Goal: Task Accomplishment & Management: Manage account settings

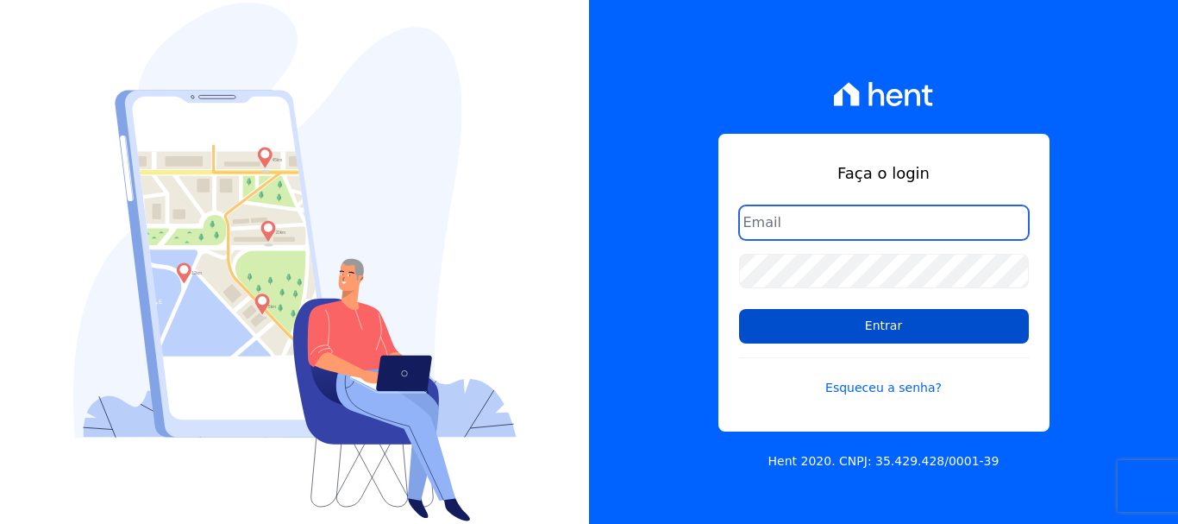
type input "[PERSON_NAME][EMAIL_ADDRESS][DOMAIN_NAME]"
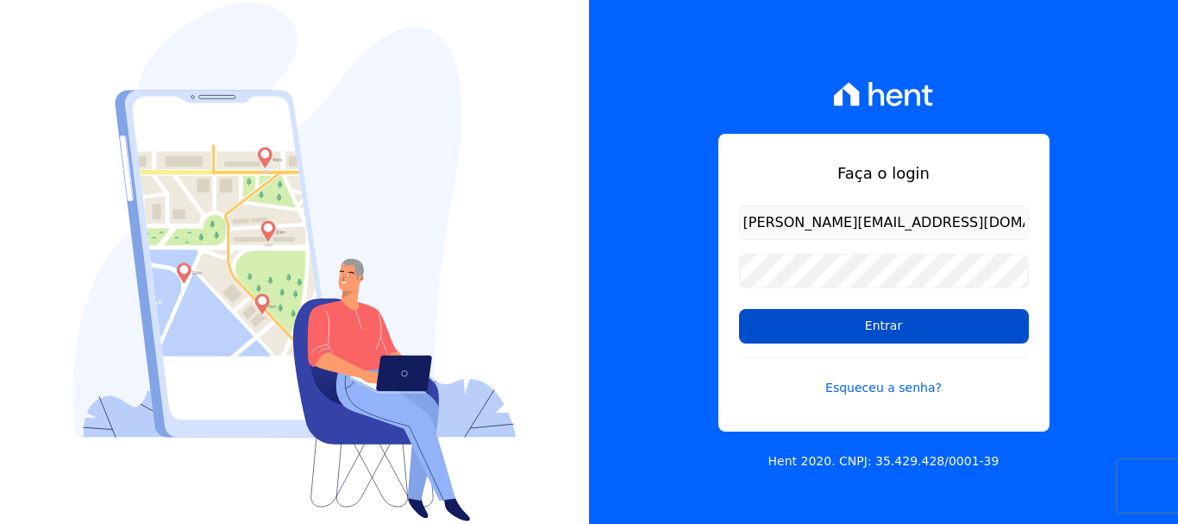
click at [883, 317] on input "Entrar" at bounding box center [884, 326] width 290 height 35
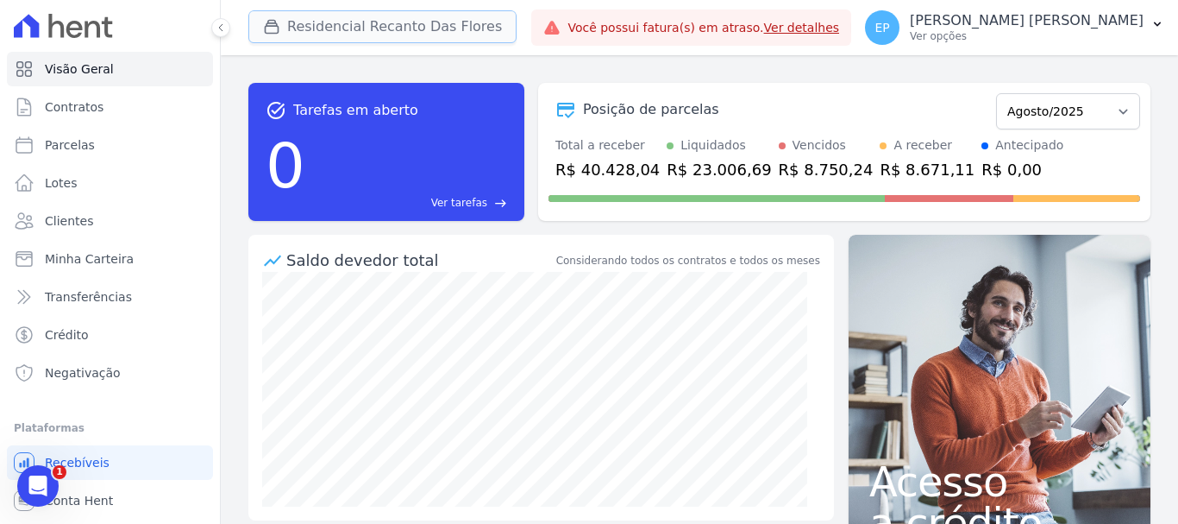
click at [333, 24] on button "Residencial Recanto Das Flores" at bounding box center [382, 26] width 268 height 33
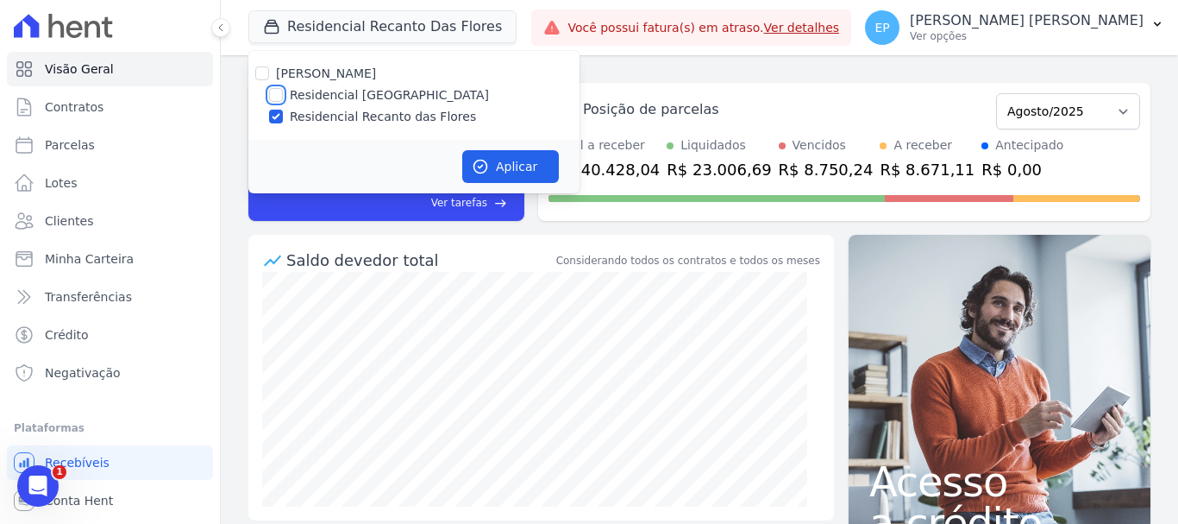
click at [272, 88] on input "Residencial [GEOGRAPHIC_DATA]" at bounding box center [276, 95] width 14 height 14
checkbox input "true"
click at [272, 111] on input "Residencial Recanto das Flores" at bounding box center [276, 117] width 14 height 14
checkbox input "false"
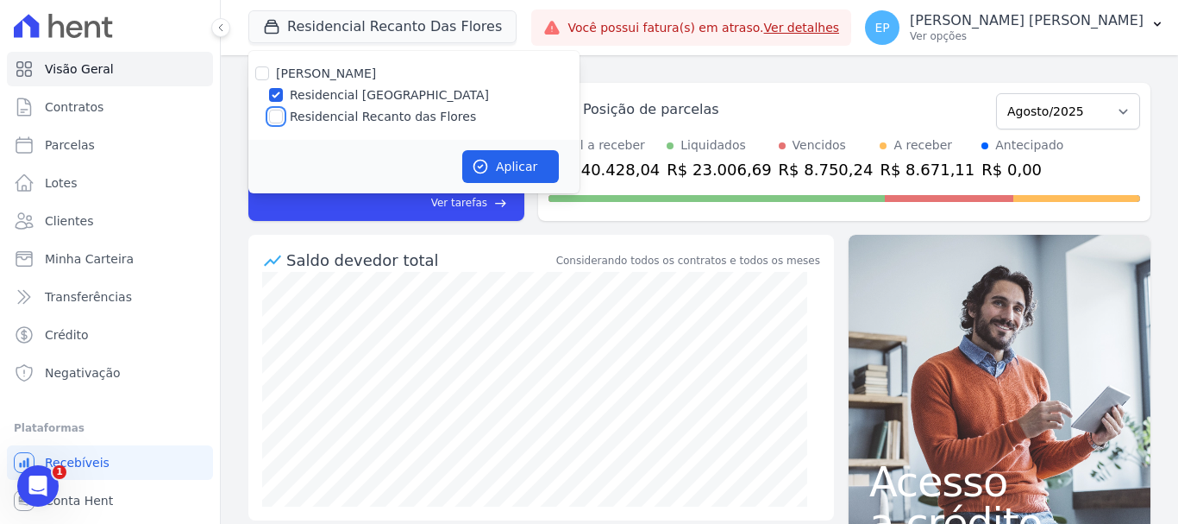
checkbox input "false"
click at [507, 163] on button "Aplicar" at bounding box center [510, 166] width 97 height 33
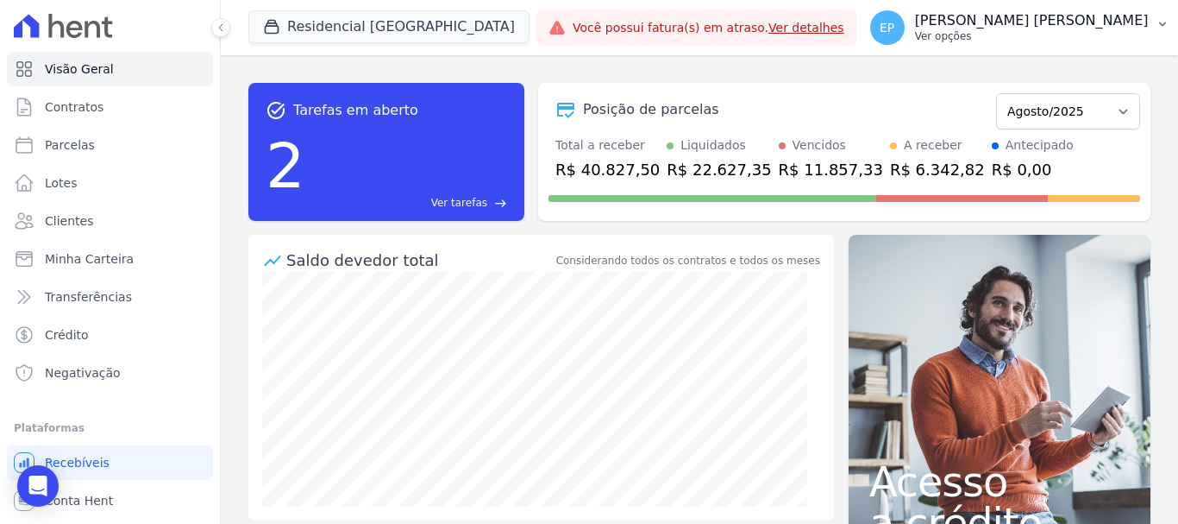
click at [1110, 40] on p "Ver opções" at bounding box center [1032, 36] width 234 height 14
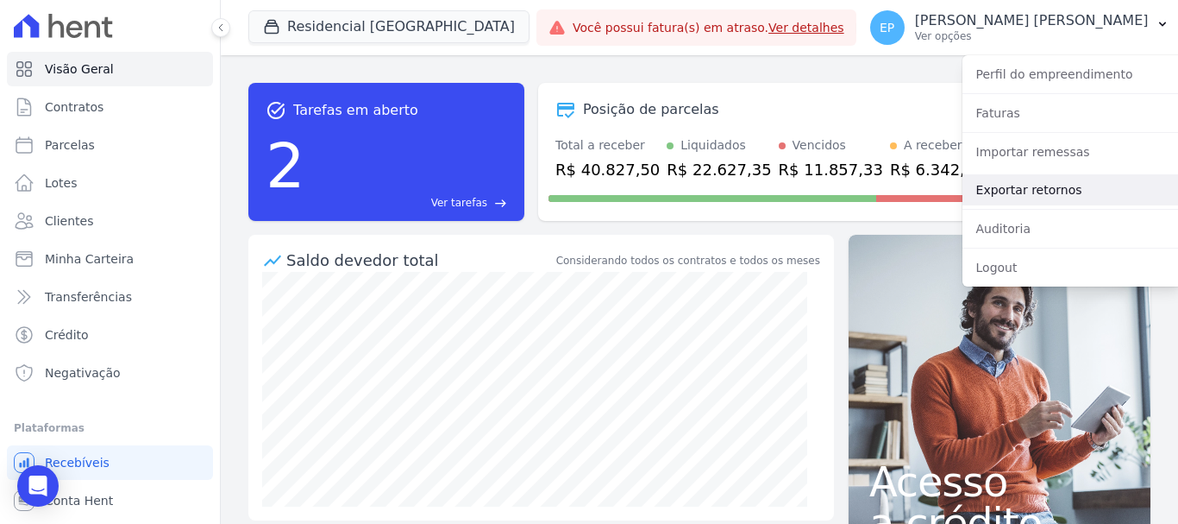
click at [985, 194] on link "Exportar retornos" at bounding box center [1073, 189] width 221 height 31
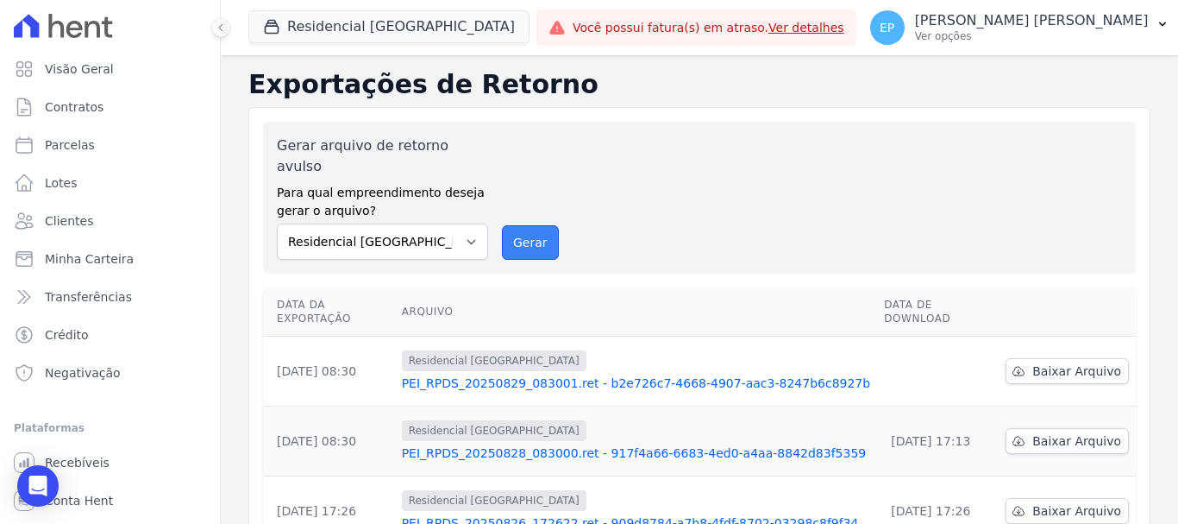
click at [518, 225] on button "Gerar" at bounding box center [530, 242] width 57 height 35
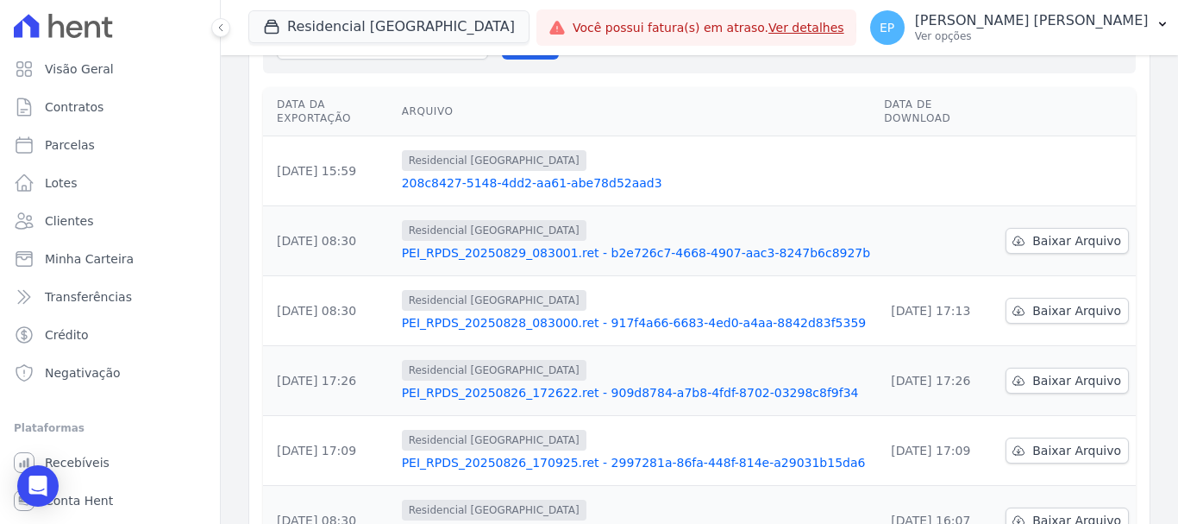
scroll to position [173, 0]
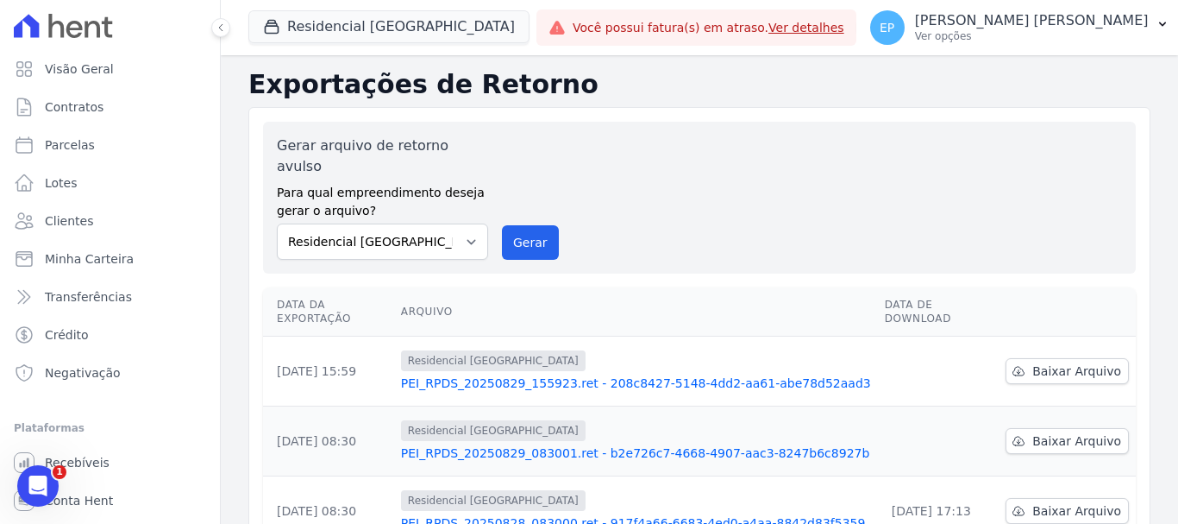
scroll to position [86, 0]
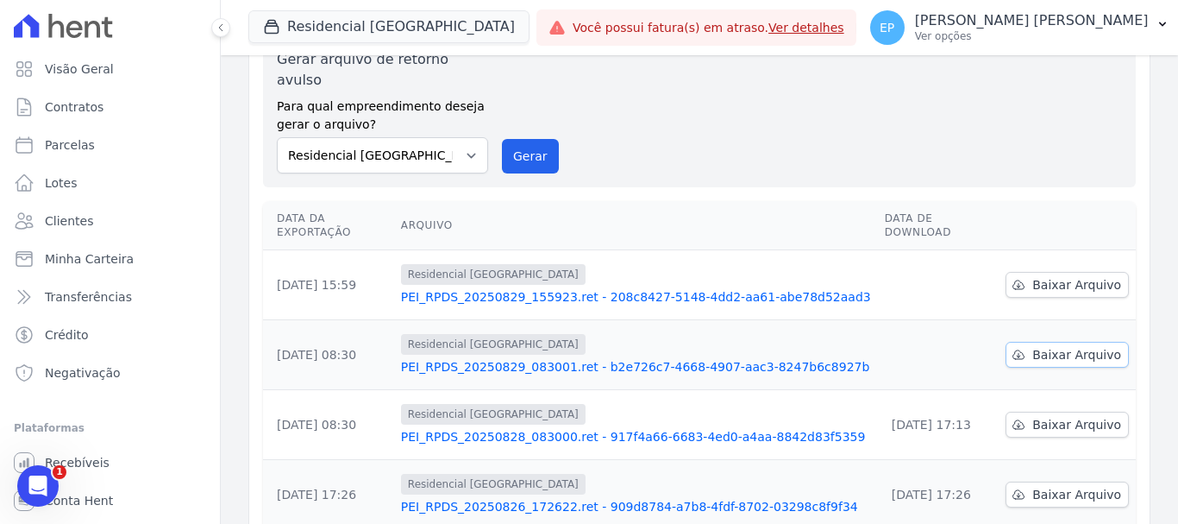
click at [1045, 346] on span "Baixar Arquivo" at bounding box center [1077, 354] width 89 height 17
click at [1049, 276] on span "Baixar Arquivo" at bounding box center [1077, 284] width 89 height 17
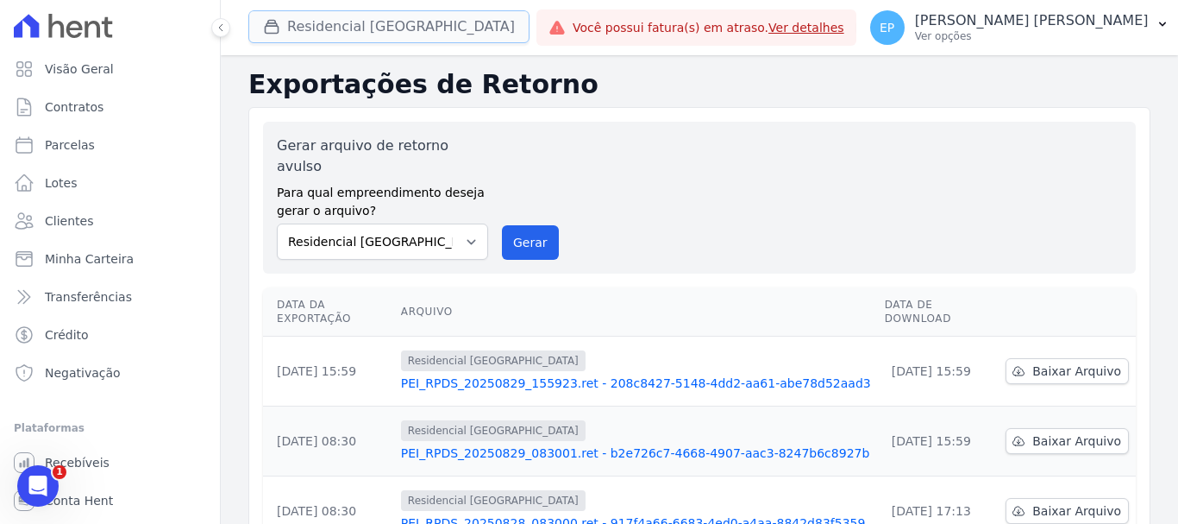
click at [320, 35] on button "Residencial [GEOGRAPHIC_DATA]" at bounding box center [388, 26] width 281 height 33
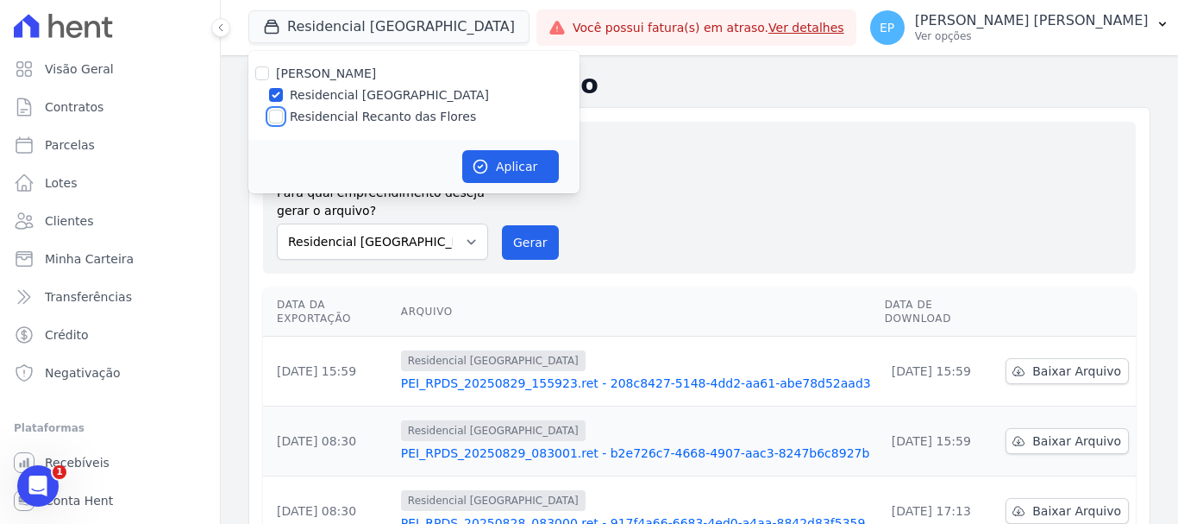
click at [275, 113] on input "Residencial Recanto das Flores" at bounding box center [276, 117] width 14 height 14
checkbox input "true"
click at [280, 94] on input "Residencial [GEOGRAPHIC_DATA]" at bounding box center [276, 95] width 14 height 14
checkbox input "false"
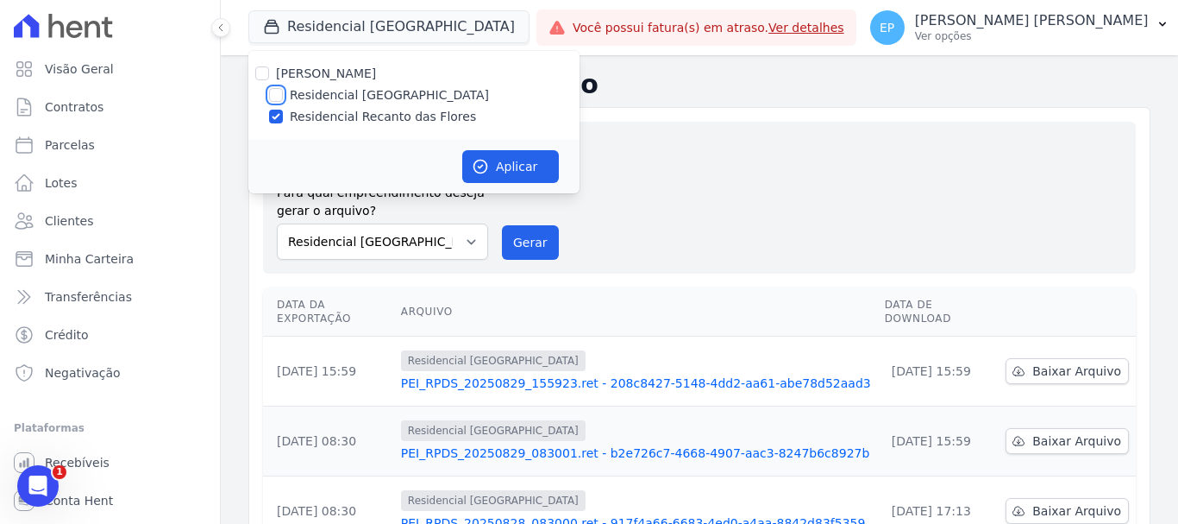
checkbox input "false"
click at [520, 168] on button "Aplicar" at bounding box center [510, 166] width 97 height 33
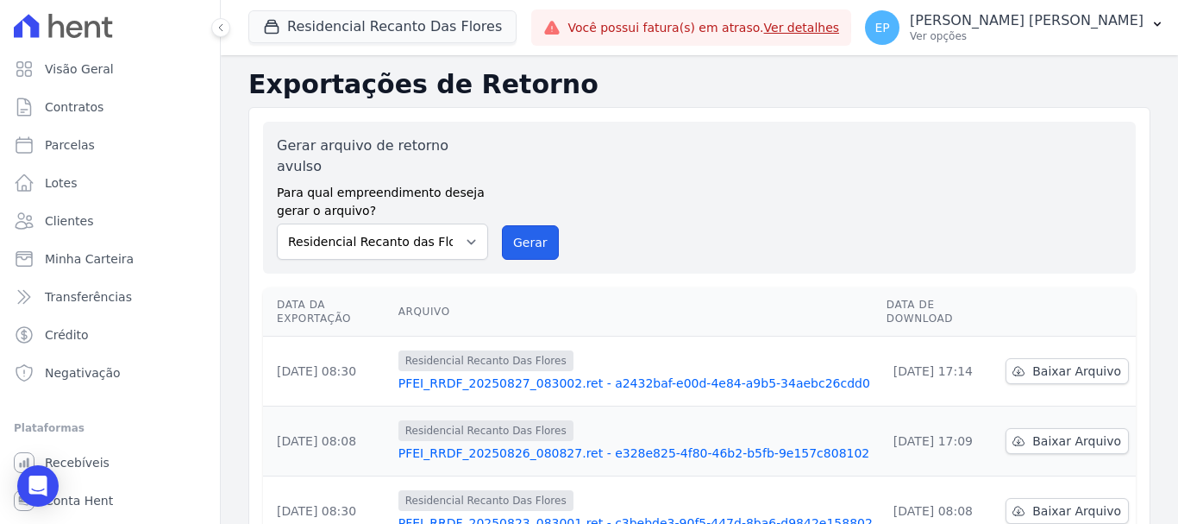
click at [527, 227] on button "Gerar" at bounding box center [530, 242] width 57 height 35
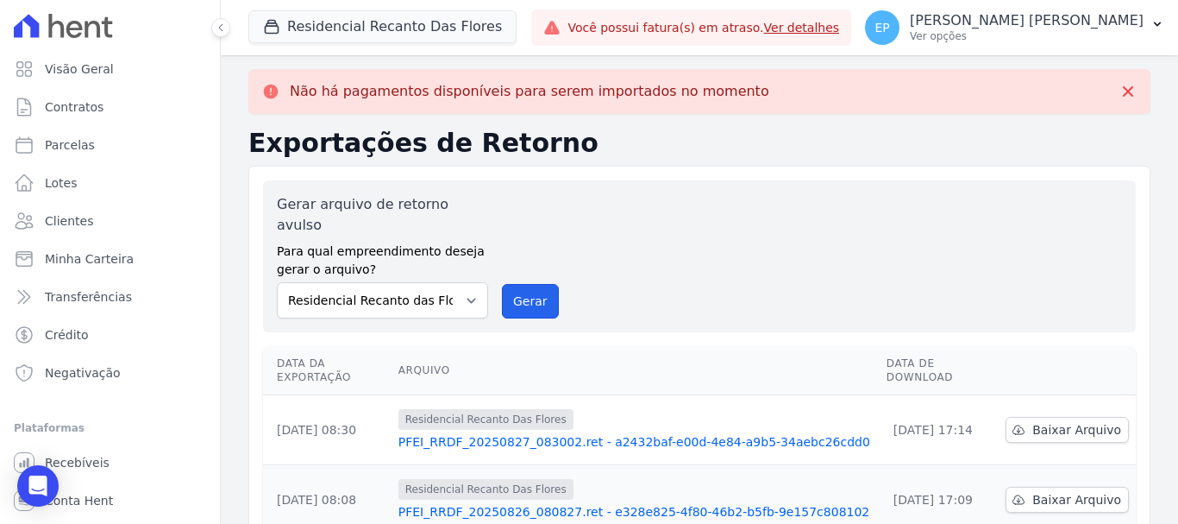
click at [523, 284] on button "Gerar" at bounding box center [530, 301] width 57 height 35
click at [80, 223] on span "Clientes" at bounding box center [69, 220] width 48 height 17
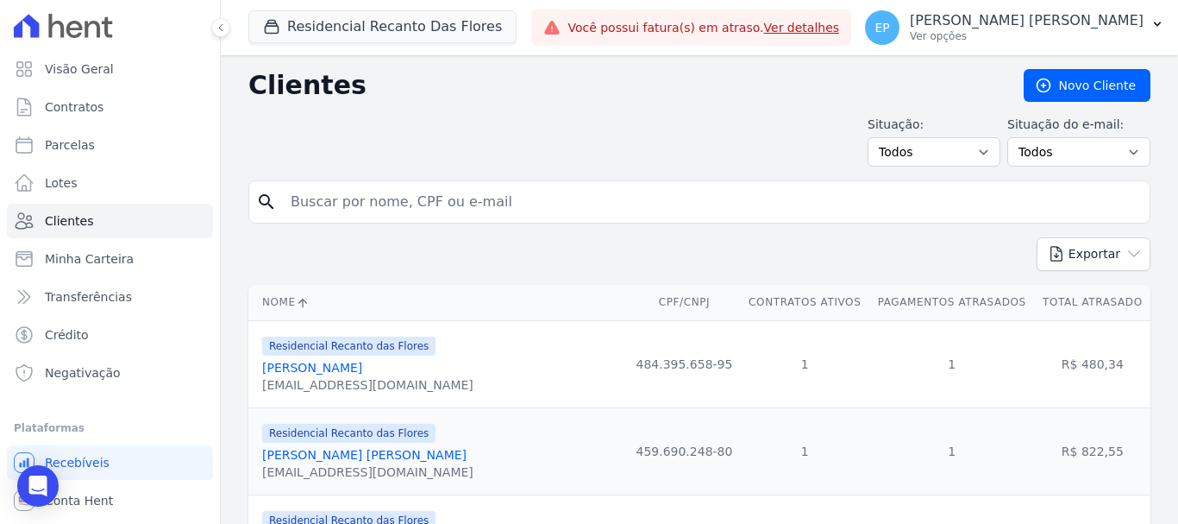
click at [421, 206] on input "search" at bounding box center [711, 202] width 863 height 35
type input "helson"
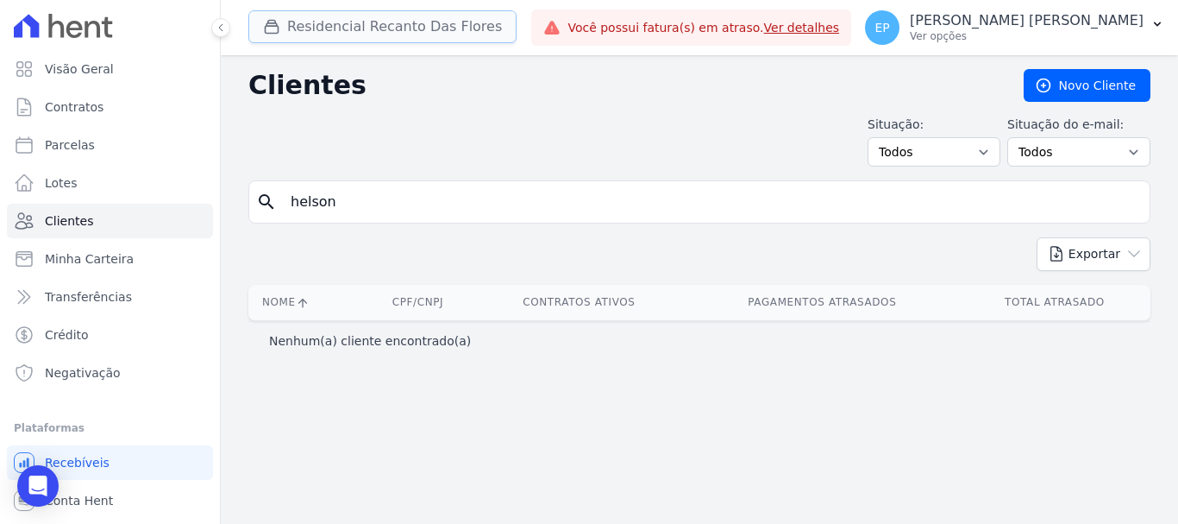
click at [272, 28] on icon "button" at bounding box center [271, 26] width 17 height 17
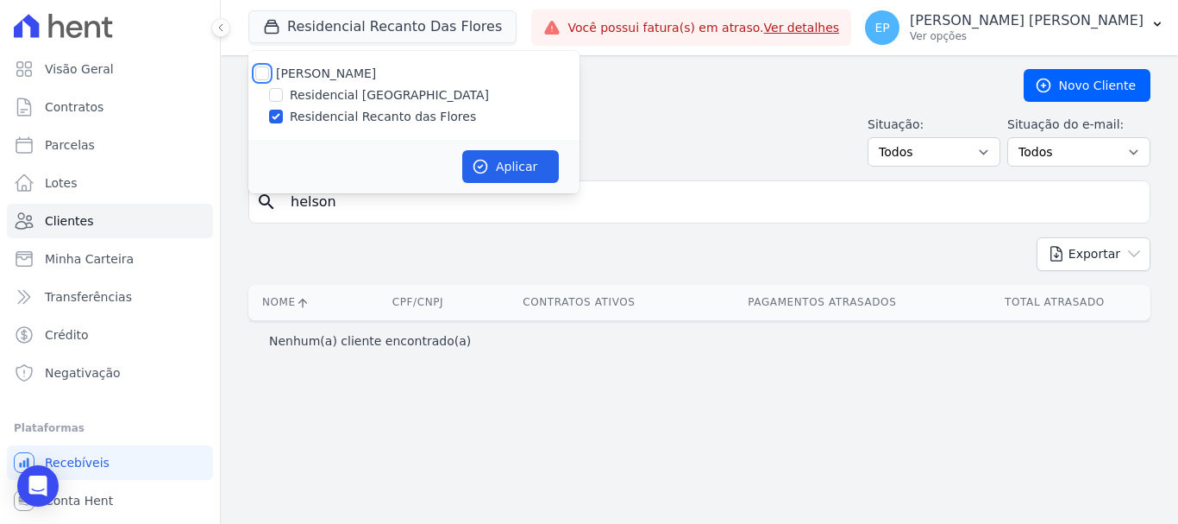
click at [267, 74] on input "[PERSON_NAME]" at bounding box center [262, 73] width 14 height 14
checkbox input "true"
click at [501, 161] on button "Aplicar" at bounding box center [510, 166] width 97 height 33
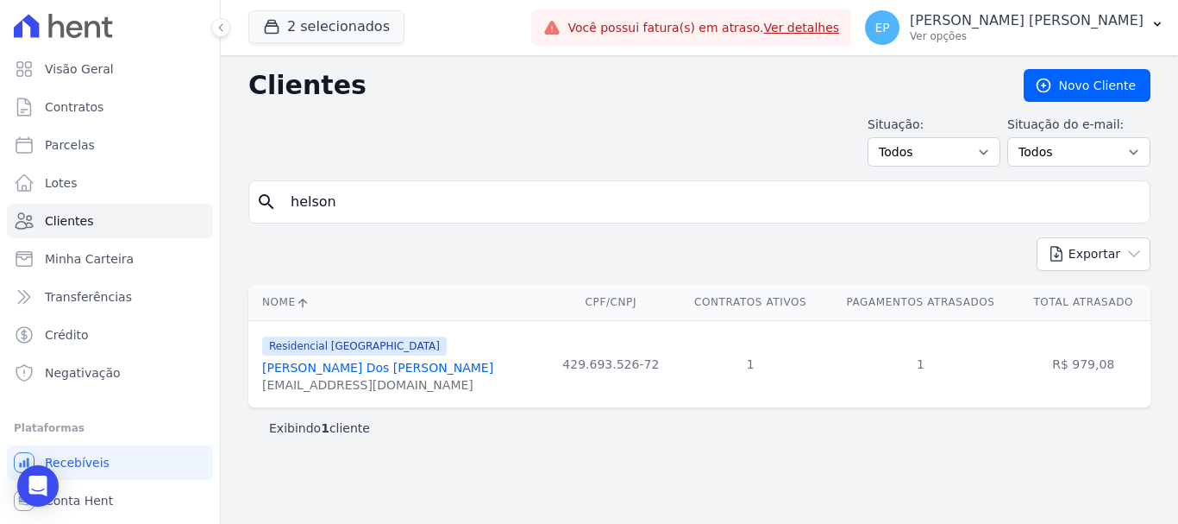
click at [342, 370] on link "Helson Xavier Dos Reis" at bounding box center [377, 368] width 231 height 14
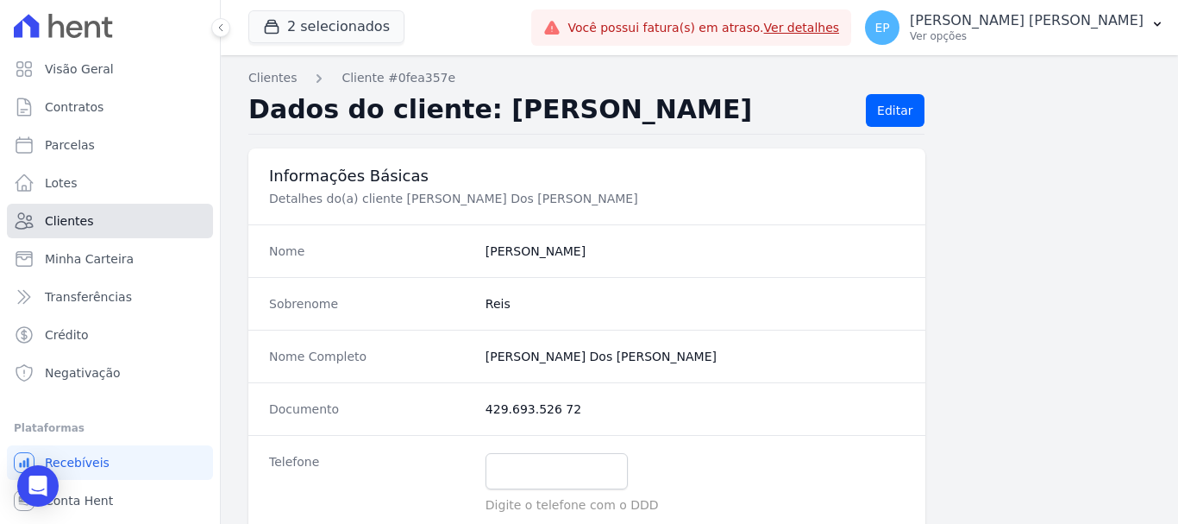
click at [70, 213] on span "Clientes" at bounding box center [69, 220] width 48 height 17
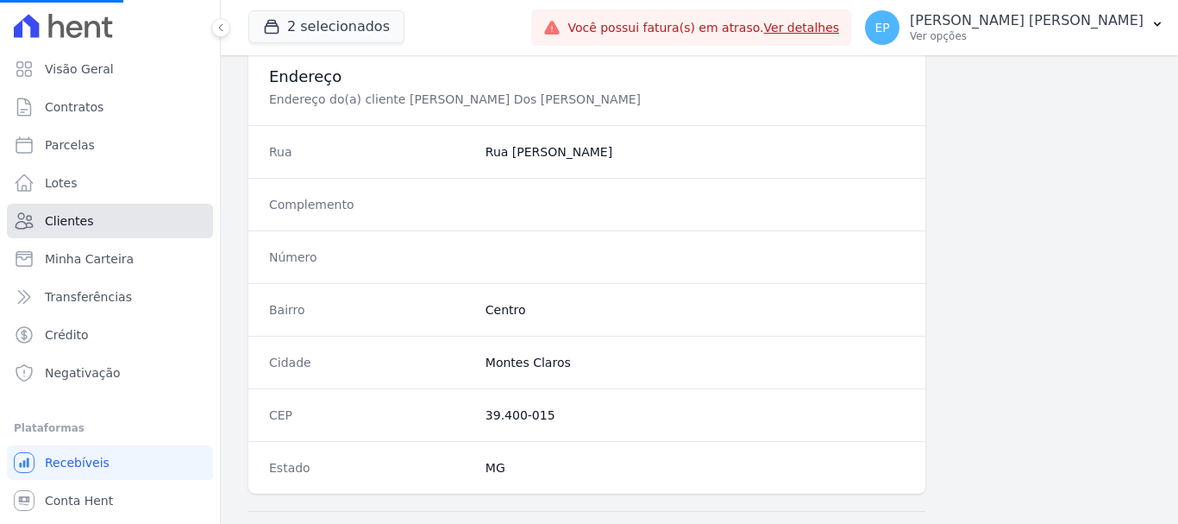
scroll to position [949, 0]
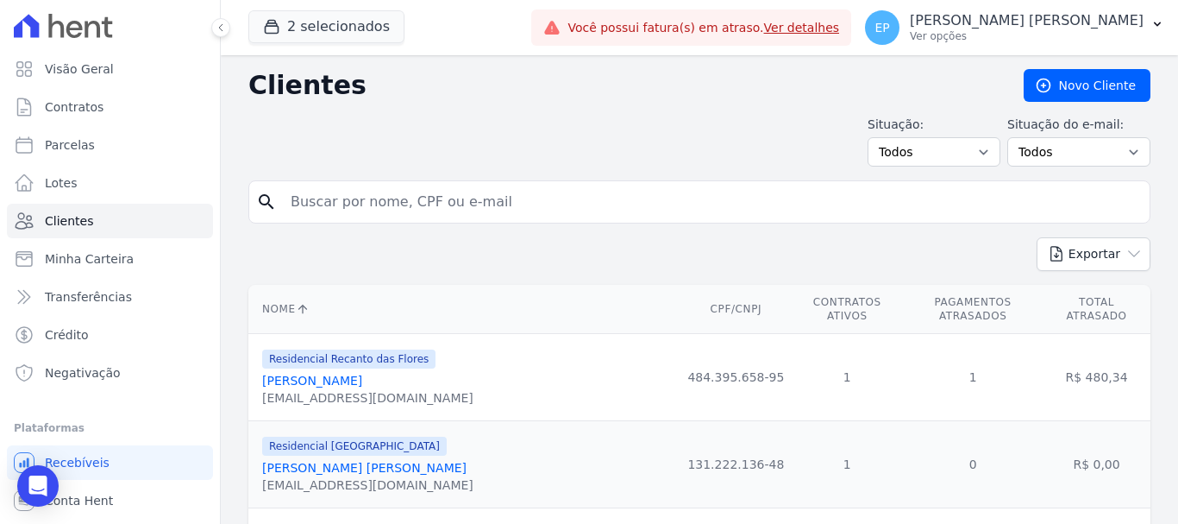
click at [439, 210] on input "search" at bounding box center [711, 202] width 863 height 35
type input "hels"
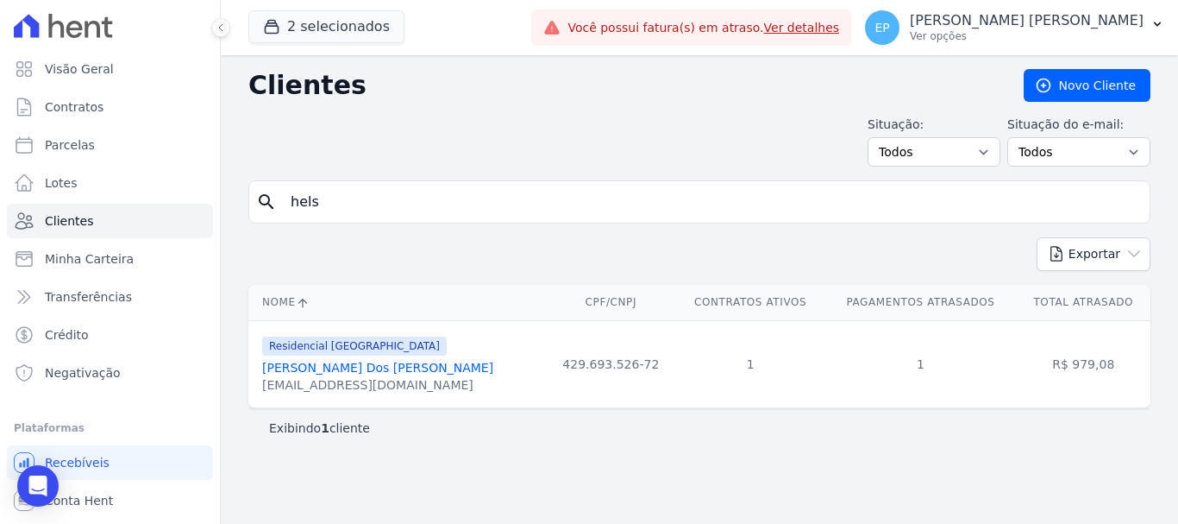
click at [306, 372] on link "Helson Xavier Dos Reis" at bounding box center [377, 368] width 231 height 14
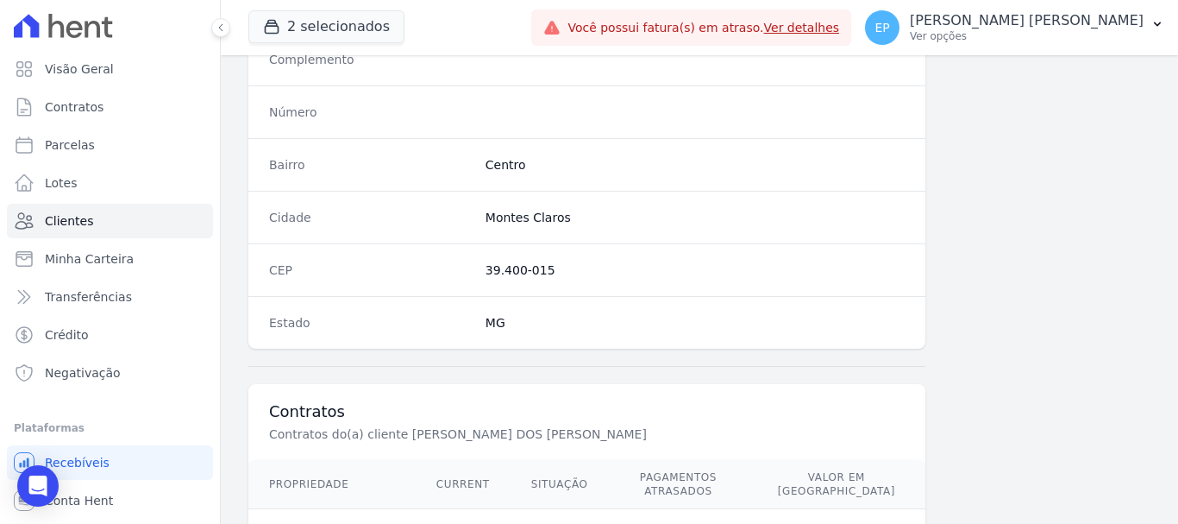
scroll to position [1090, 0]
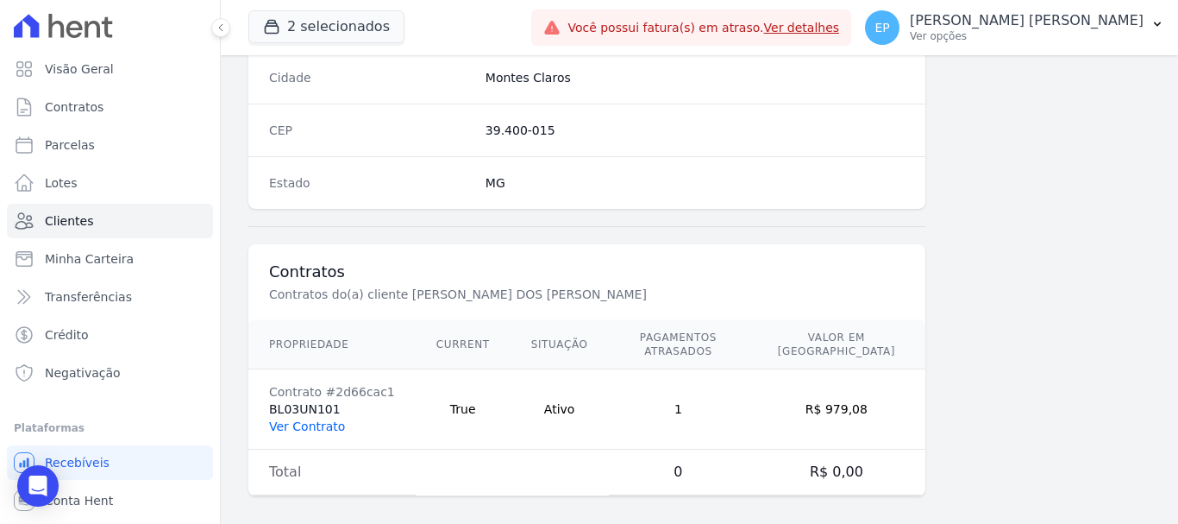
click at [300, 419] on link "Ver Contrato" at bounding box center [307, 426] width 76 height 14
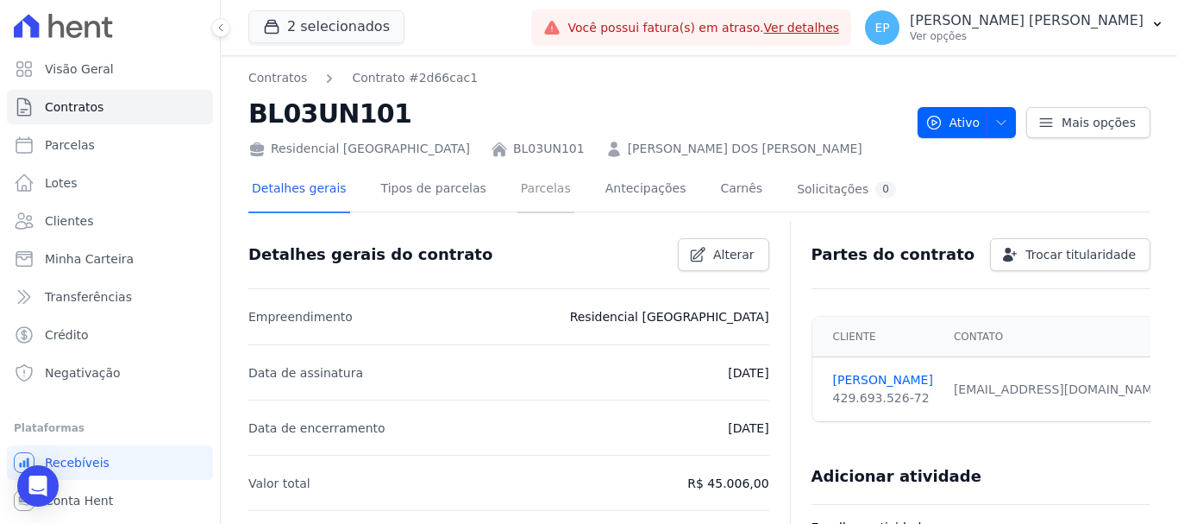
click at [521, 187] on link "Parcelas" at bounding box center [546, 190] width 57 height 46
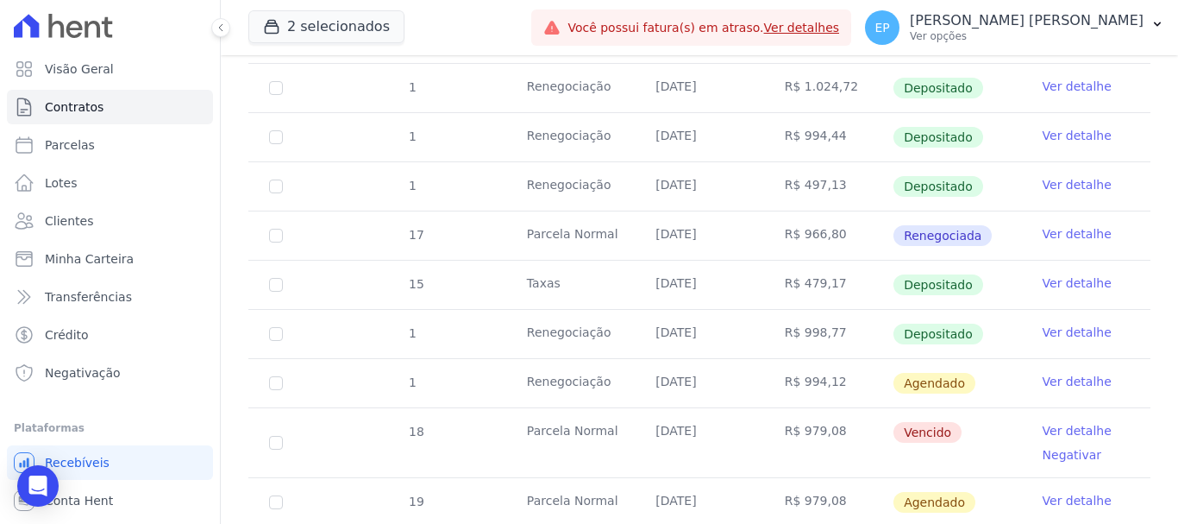
scroll to position [1466, 0]
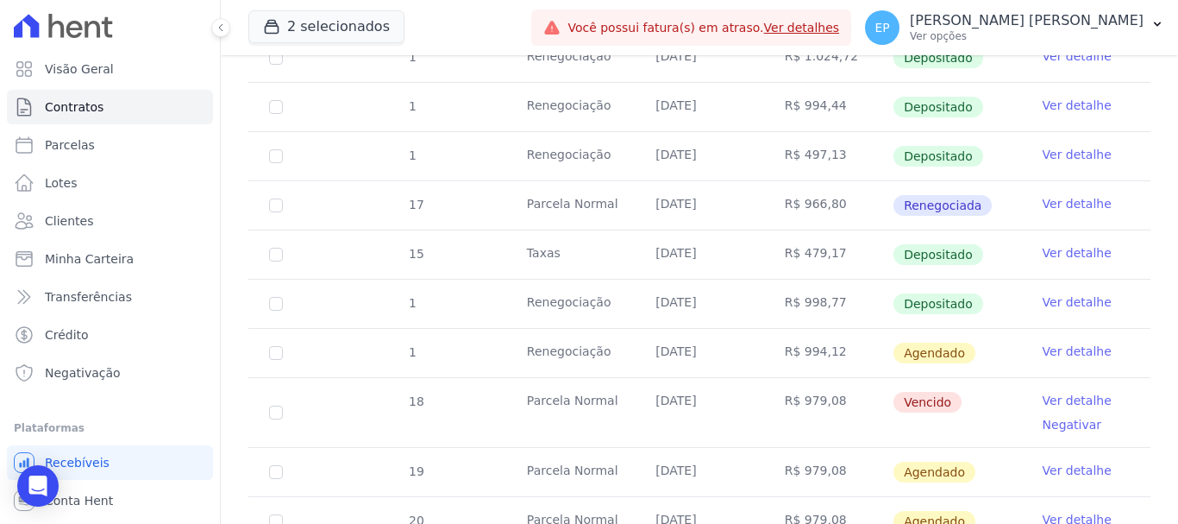
click at [1064, 195] on link "Ver detalhe" at bounding box center [1077, 203] width 69 height 17
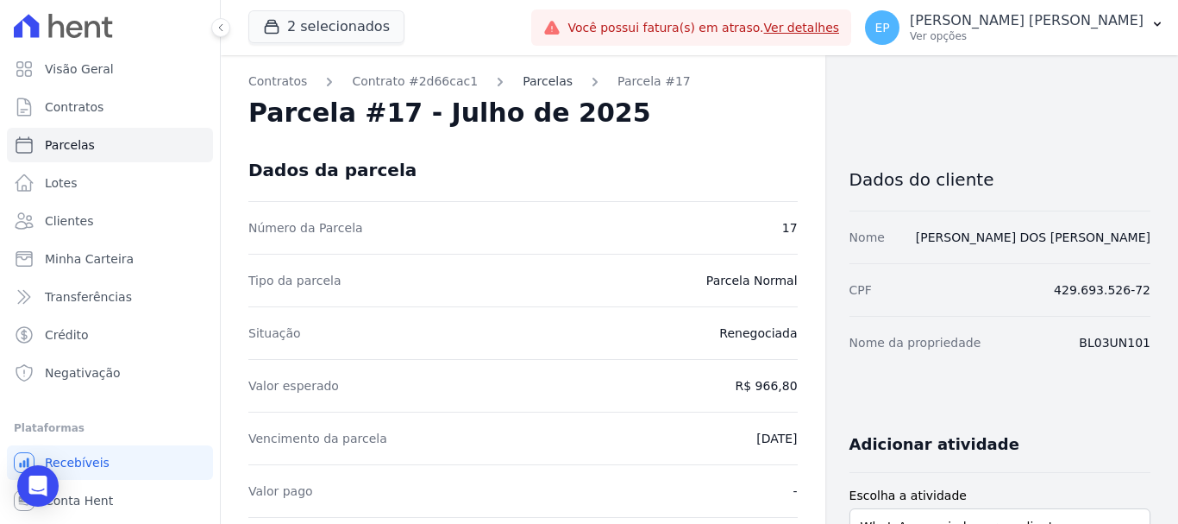
click at [523, 75] on link "Parcelas" at bounding box center [548, 81] width 50 height 18
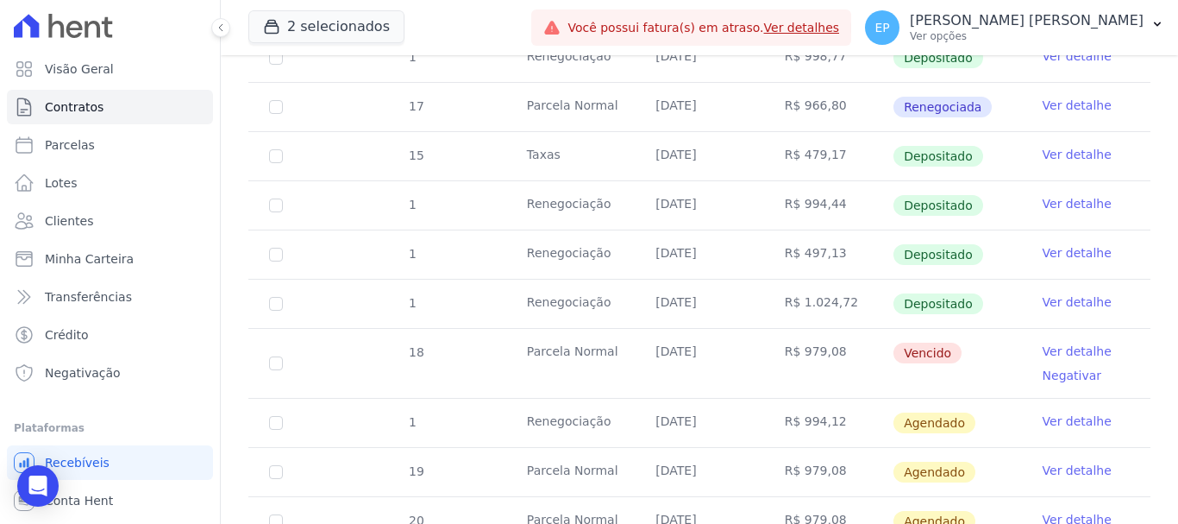
scroll to position [1553, 0]
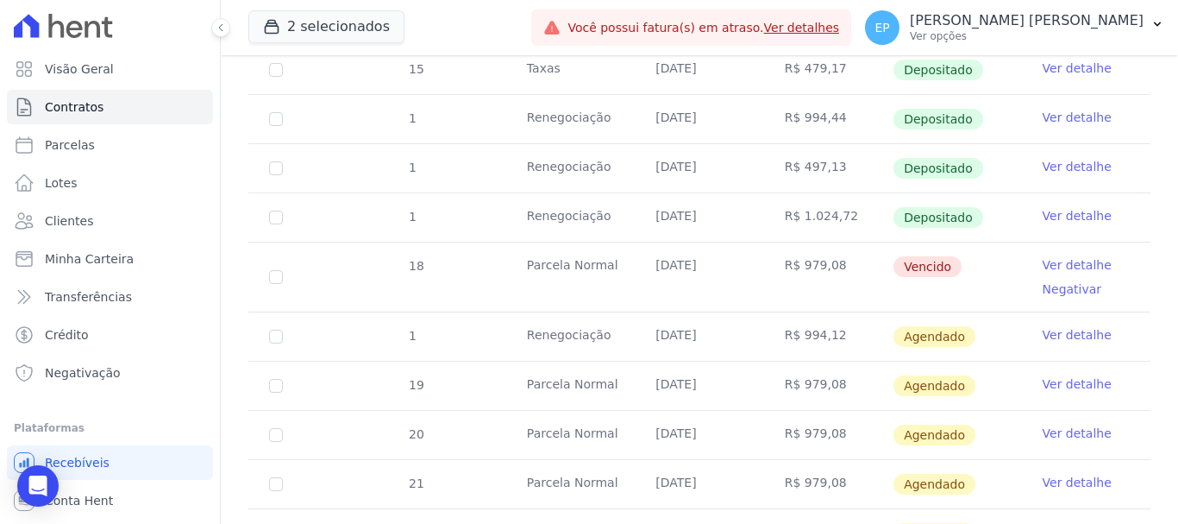
click at [1054, 326] on link "Ver detalhe" at bounding box center [1077, 334] width 69 height 17
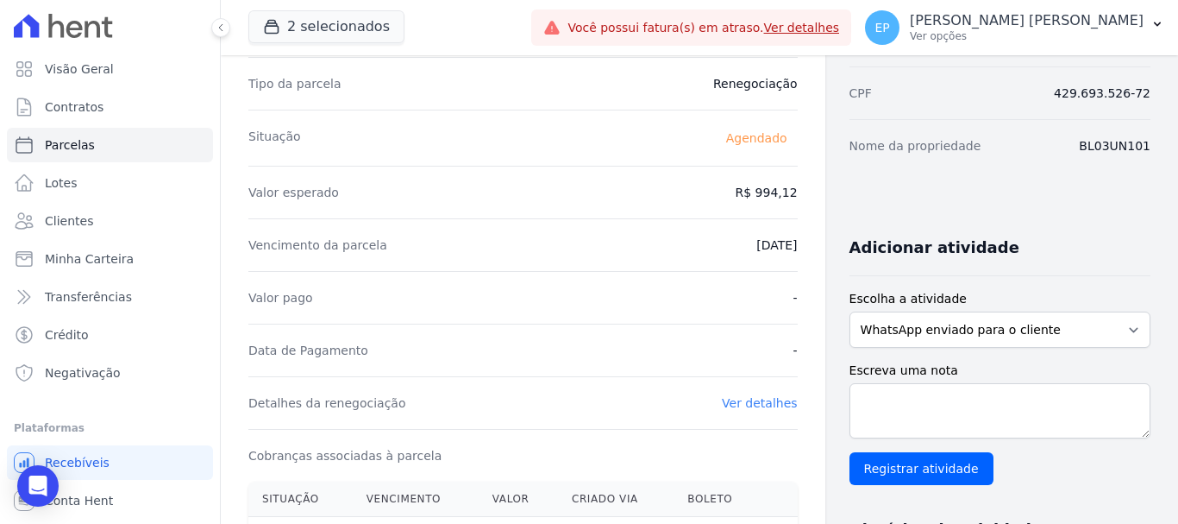
scroll to position [223, 0]
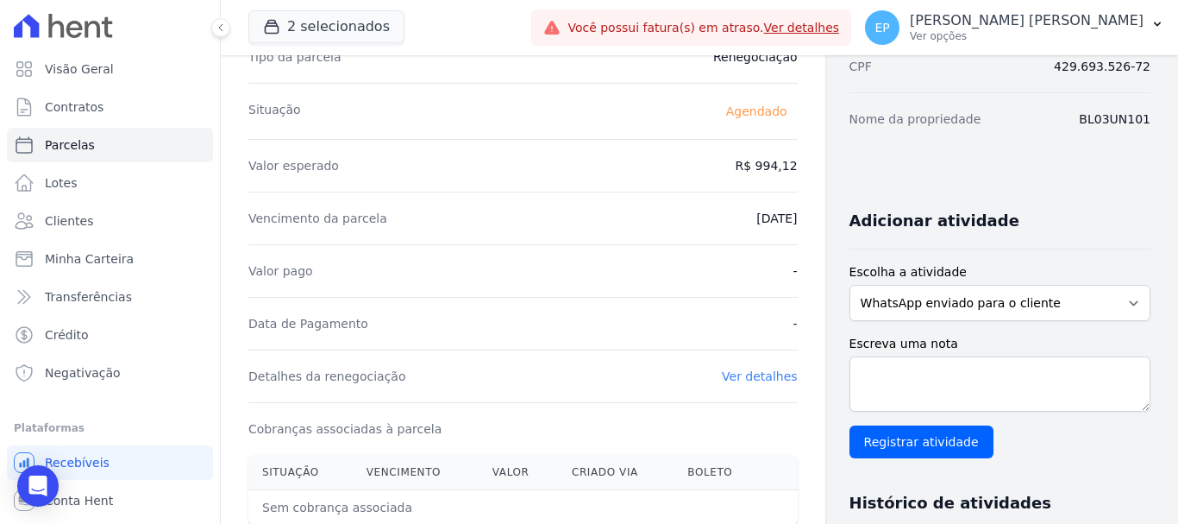
click at [755, 376] on link "Ver detalhes" at bounding box center [760, 376] width 76 height 14
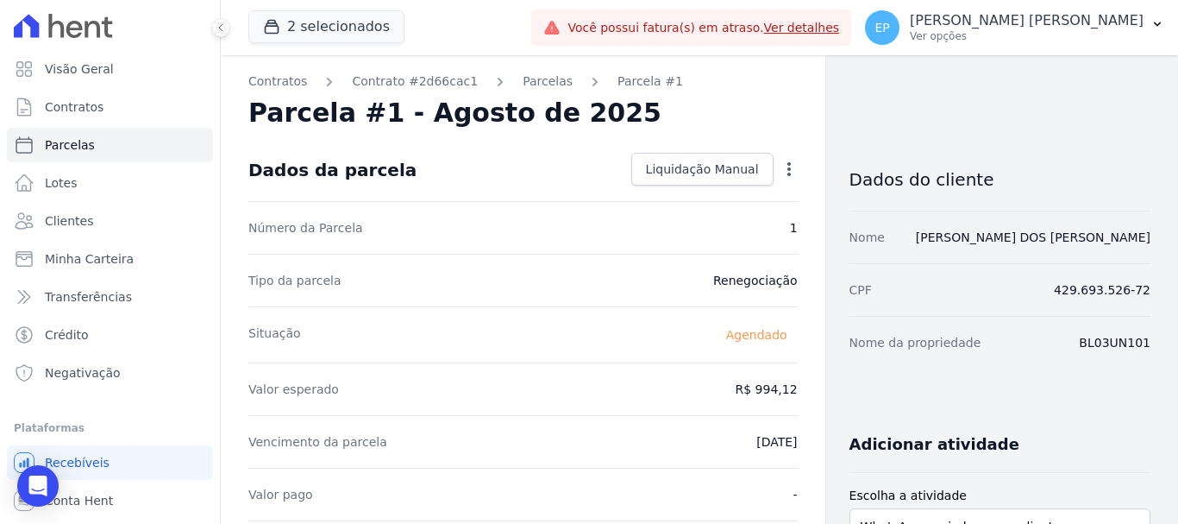
click at [783, 170] on icon "button" at bounding box center [789, 168] width 17 height 17
drag, startPoint x: 656, startPoint y: 195, endPoint x: 667, endPoint y: 198, distance: 10.9
click at [659, 196] on link "Alterar" at bounding box center [715, 192] width 152 height 31
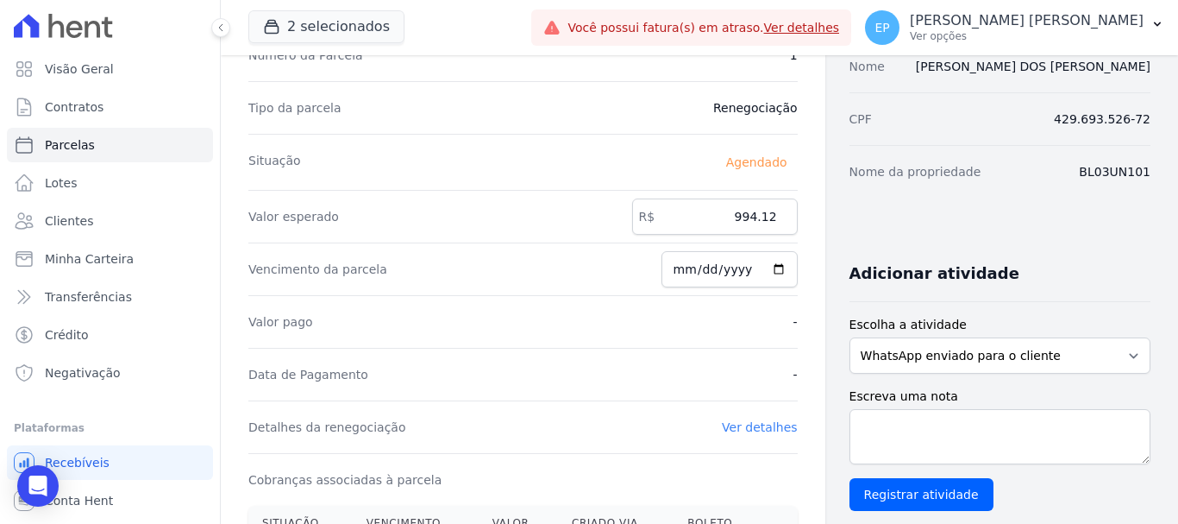
scroll to position [173, 0]
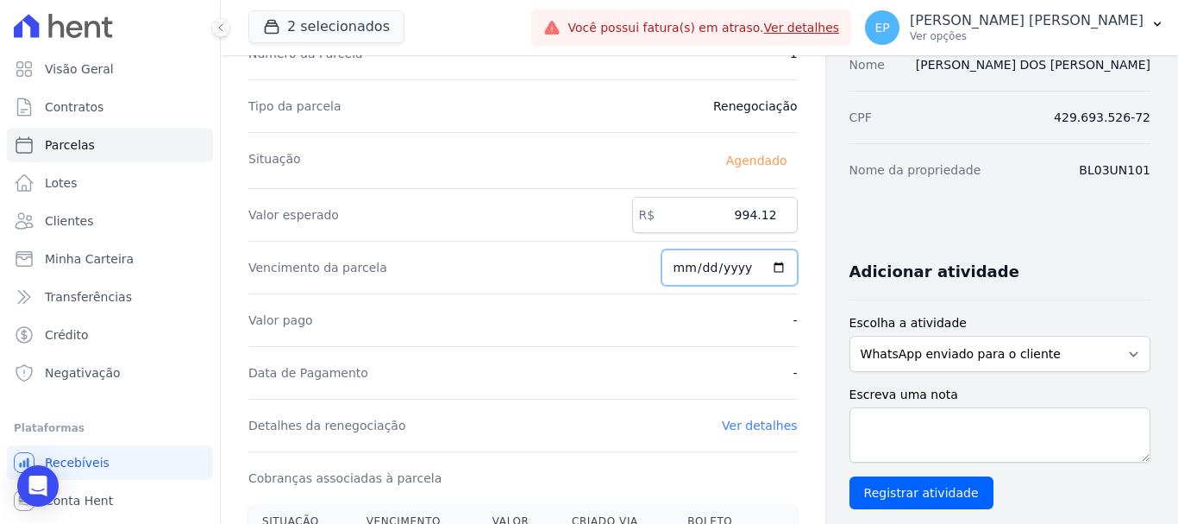
click at [677, 273] on input "2025-08-06" at bounding box center [730, 267] width 136 height 36
type input "2025-08-29"
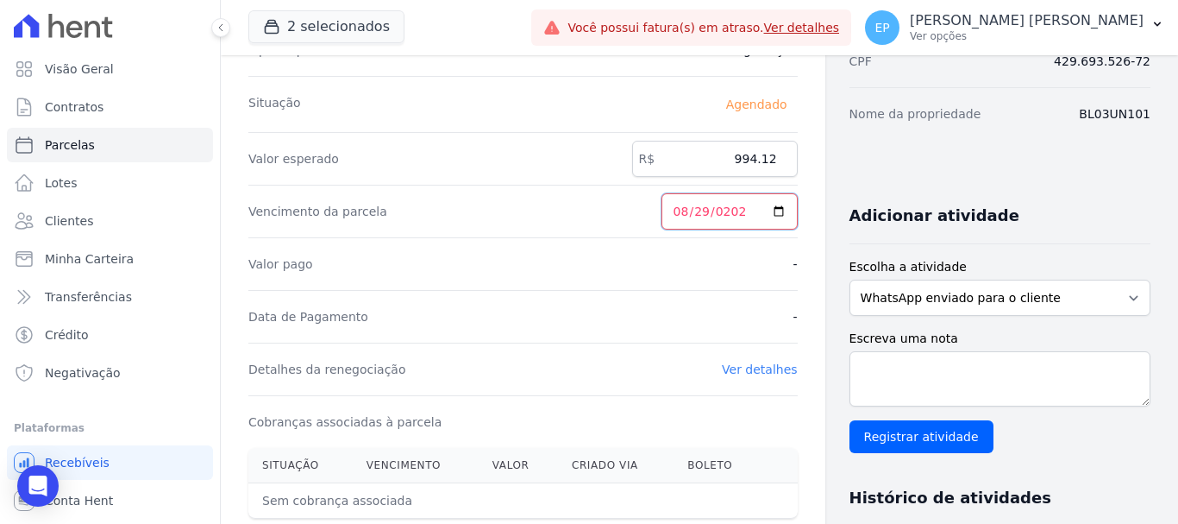
scroll to position [259, 0]
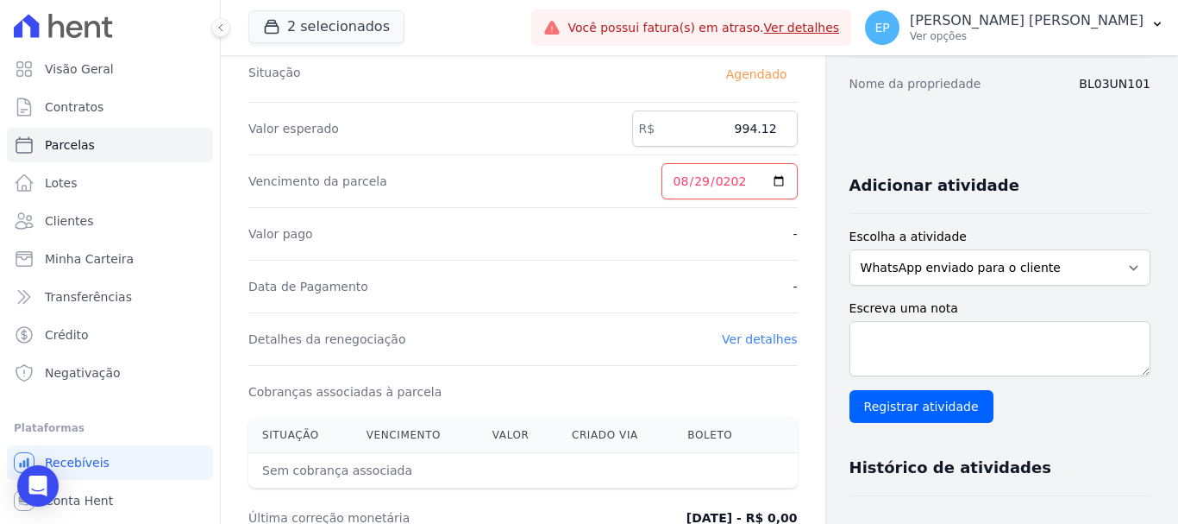
click at [643, 289] on div "Data de Pagamento -" at bounding box center [522, 286] width 549 height 53
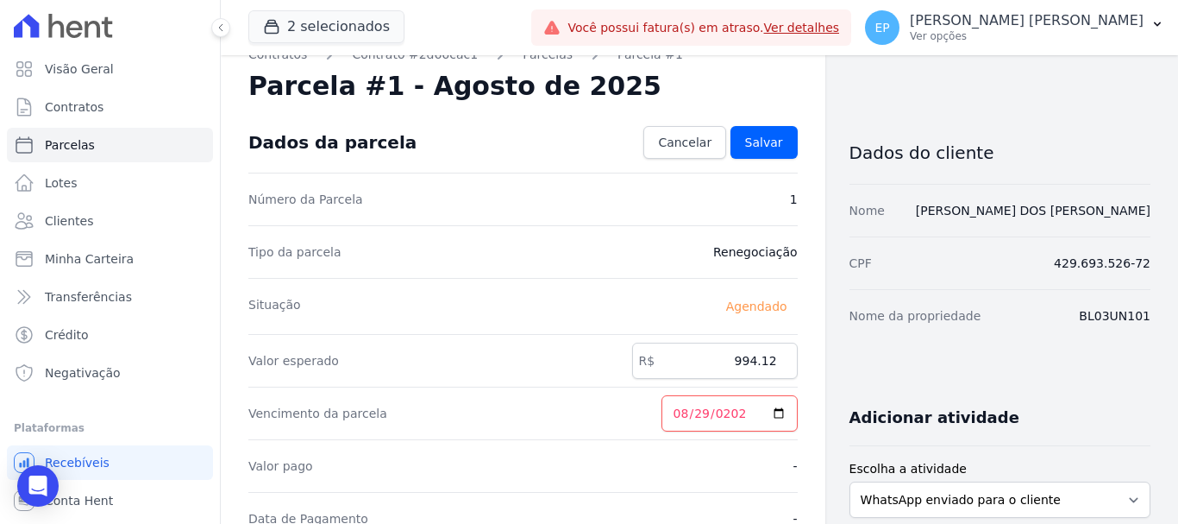
scroll to position [0, 0]
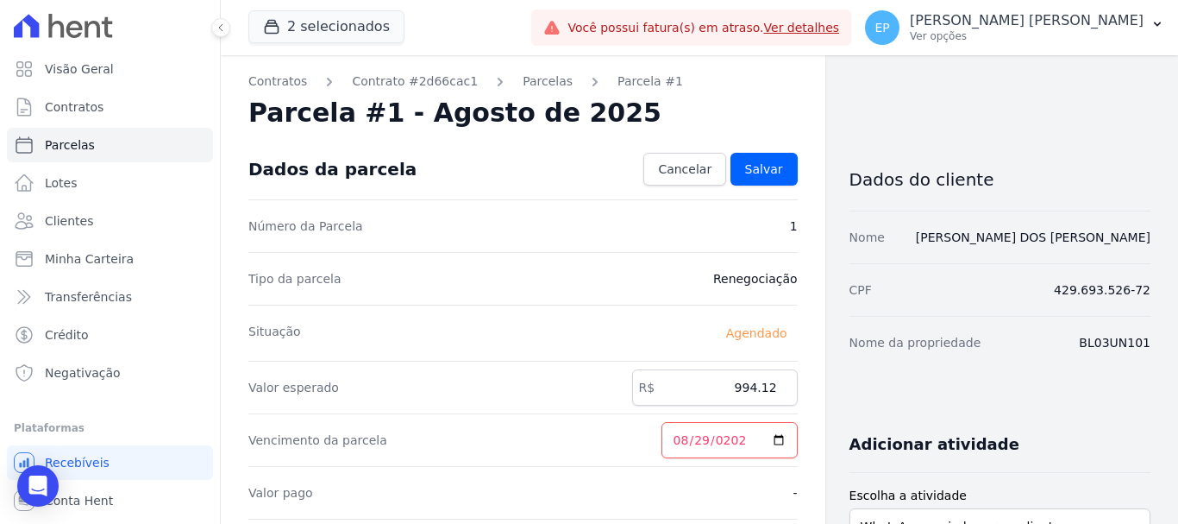
click at [763, 151] on div "Dados da parcela Cancelar Salvar" at bounding box center [522, 169] width 549 height 60
click at [764, 168] on span "Salvar" at bounding box center [764, 168] width 38 height 17
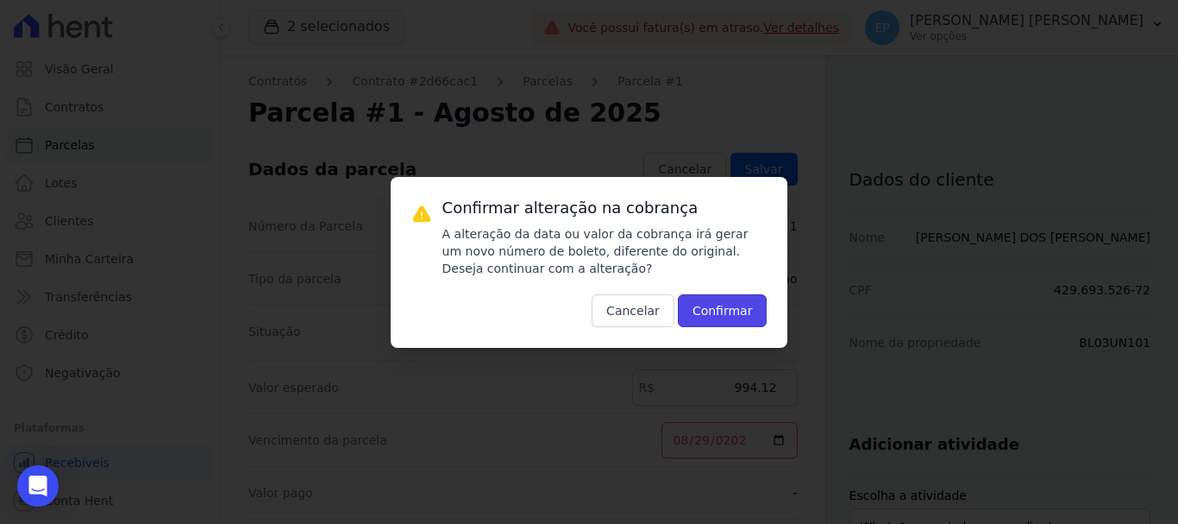
click at [714, 307] on button "Confirmar" at bounding box center [723, 310] width 90 height 33
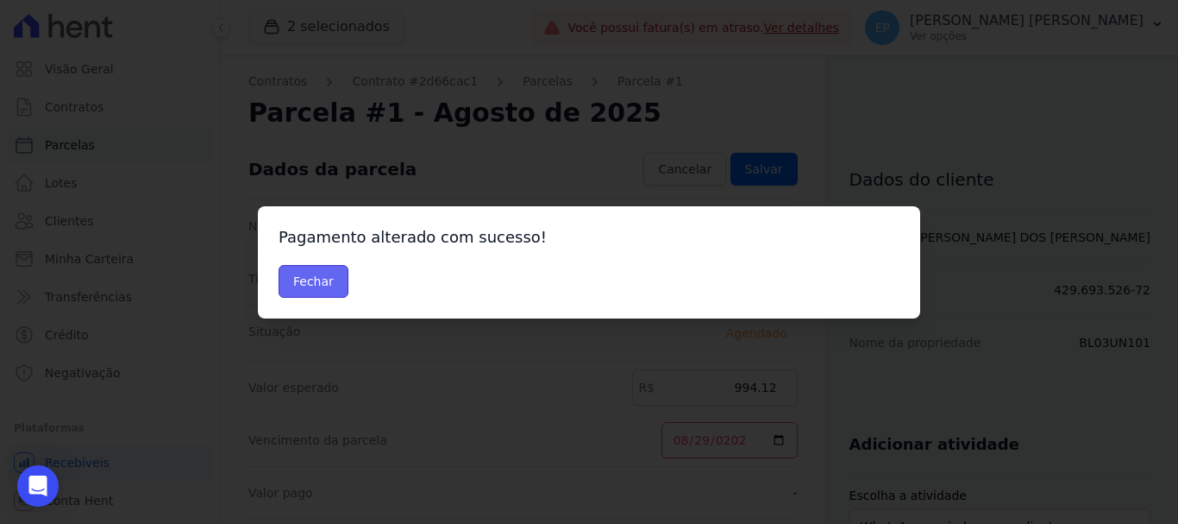
click at [317, 285] on button "Fechar" at bounding box center [314, 281] width 70 height 33
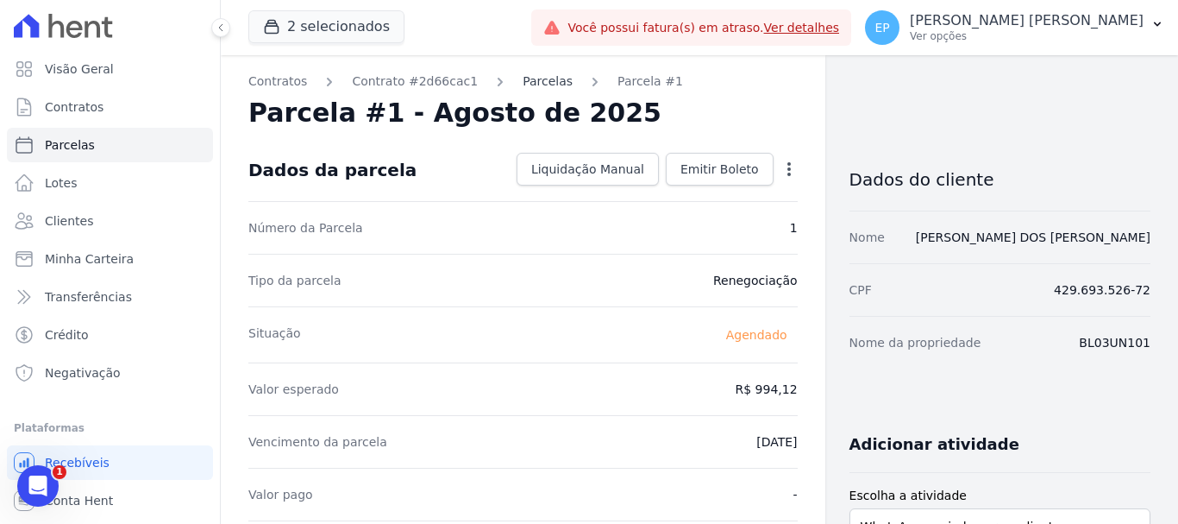
click at [533, 83] on link "Parcelas" at bounding box center [548, 81] width 50 height 18
click at [532, 82] on link "Parcelas" at bounding box center [548, 81] width 50 height 18
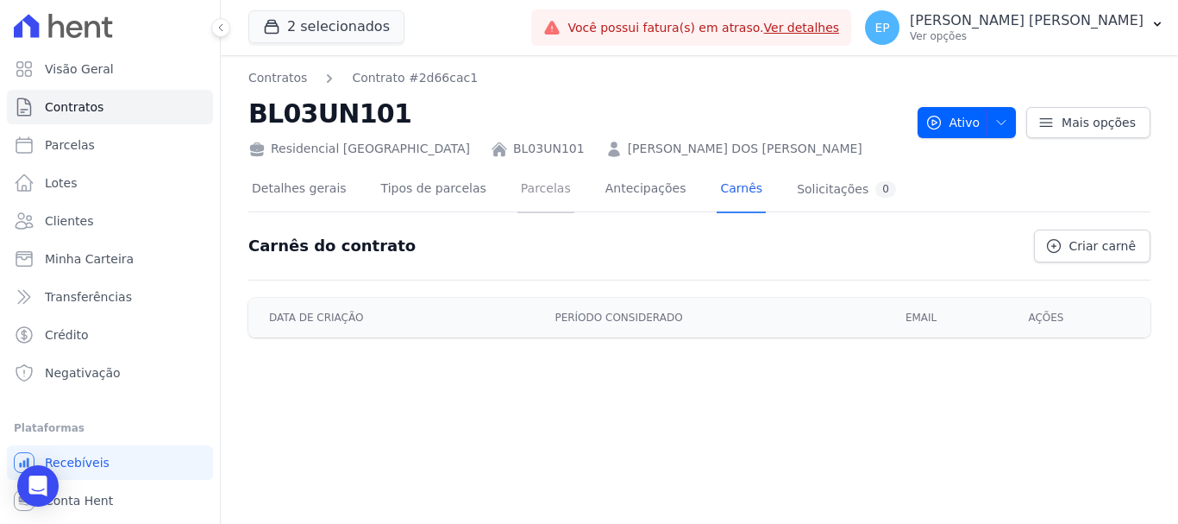
click at [518, 195] on link "Parcelas" at bounding box center [546, 190] width 57 height 46
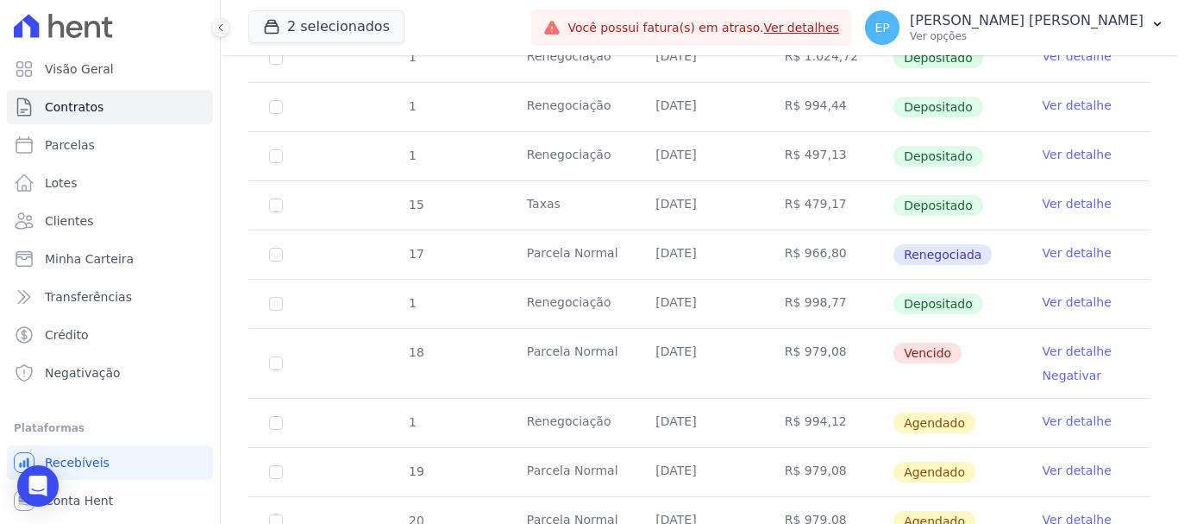
scroll to position [1553, 0]
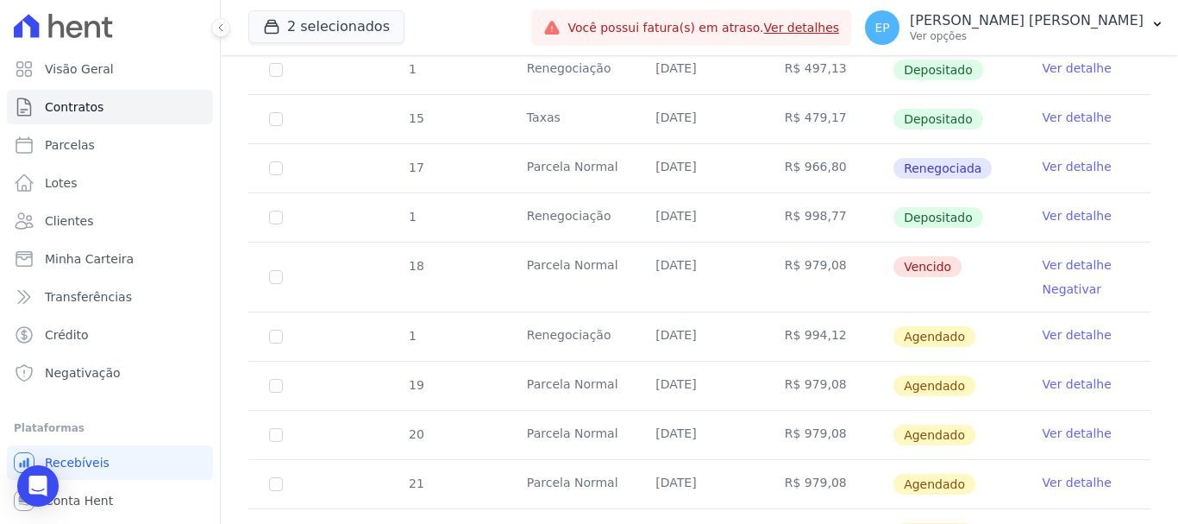
click at [1068, 326] on link "Ver detalhe" at bounding box center [1077, 334] width 69 height 17
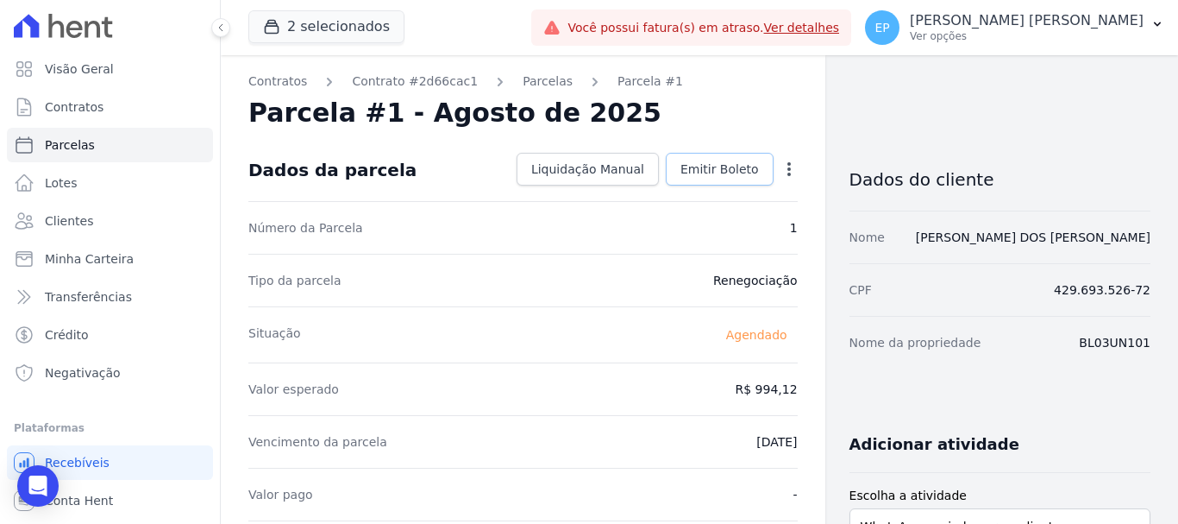
click at [719, 173] on span "Emitir Boleto" at bounding box center [720, 168] width 78 height 17
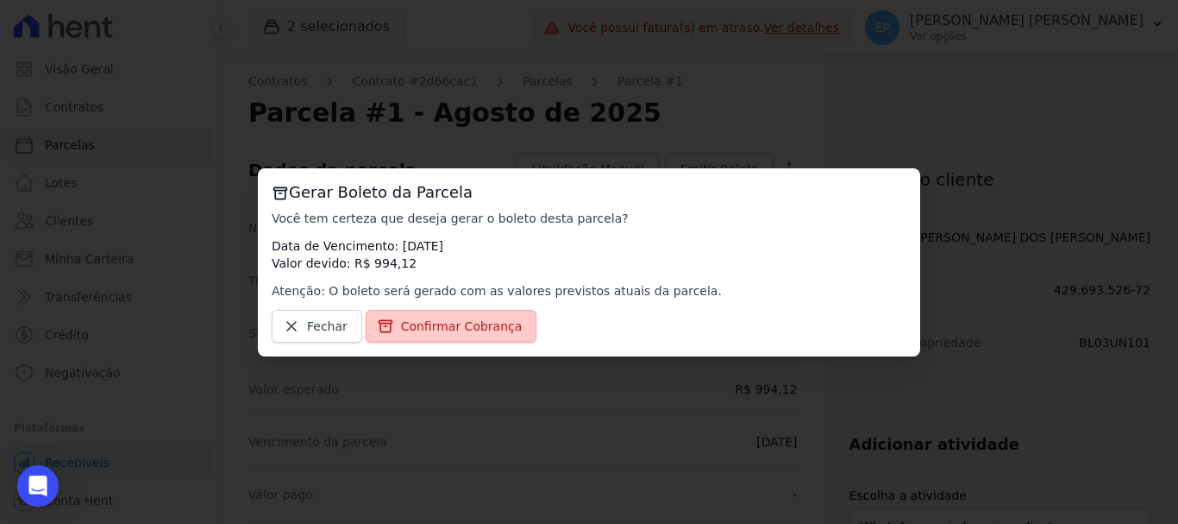
click at [401, 327] on span "Confirmar Cobrança" at bounding box center [462, 325] width 122 height 17
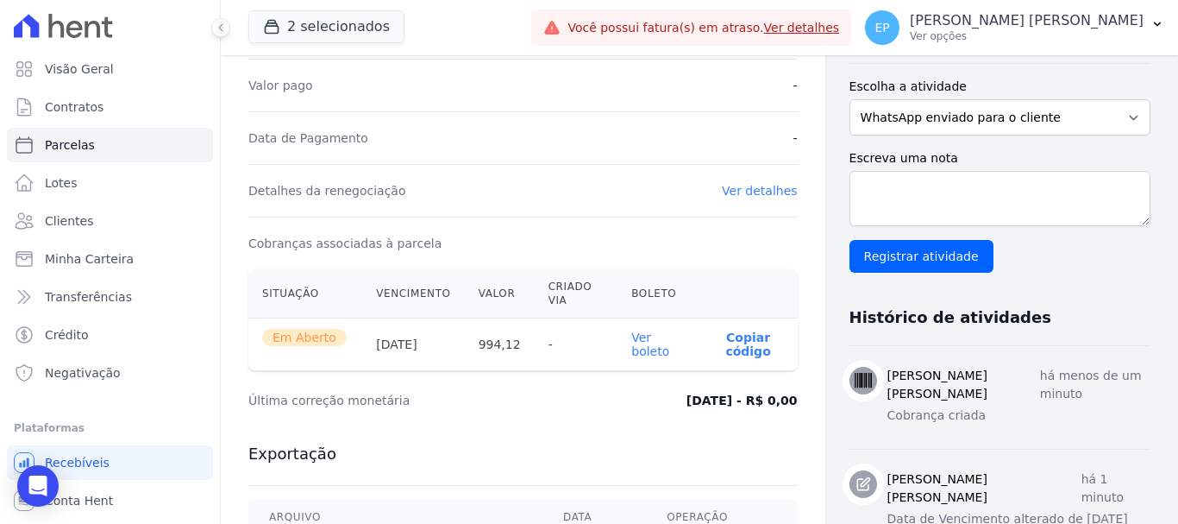
scroll to position [518, 0]
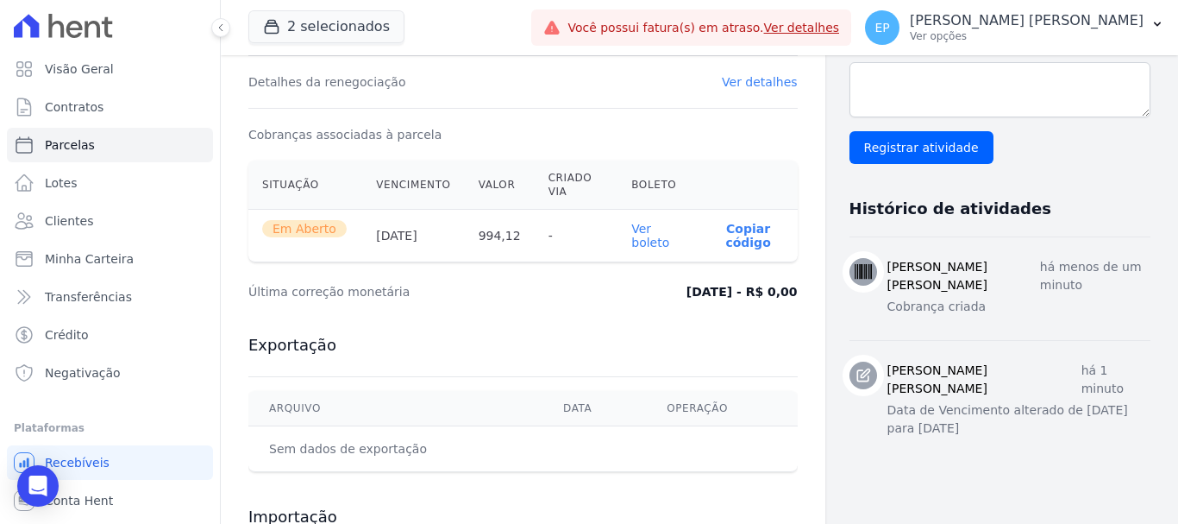
click at [640, 241] on link "Ver boleto" at bounding box center [650, 236] width 38 height 28
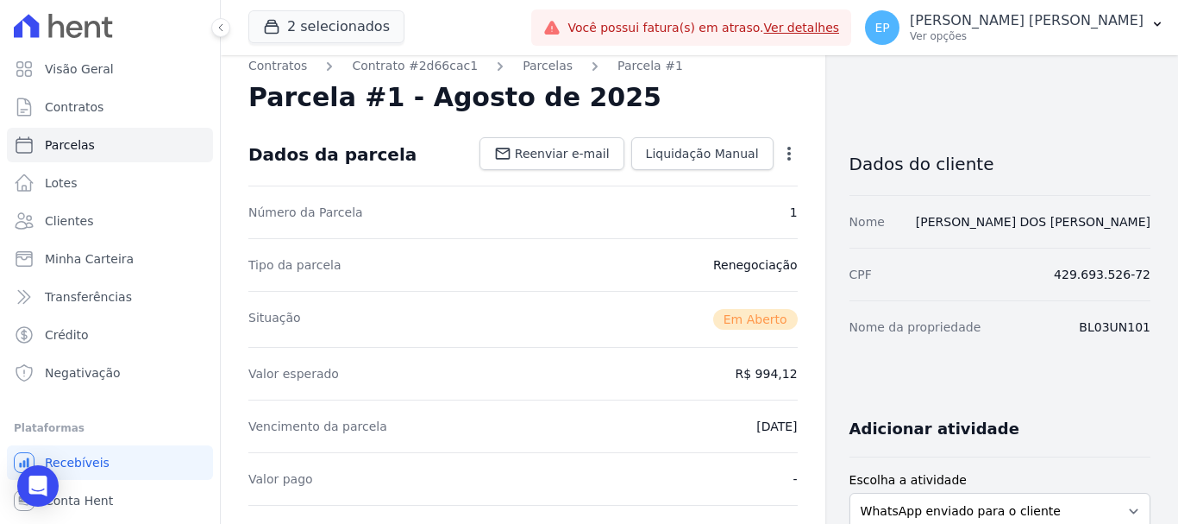
scroll to position [0, 0]
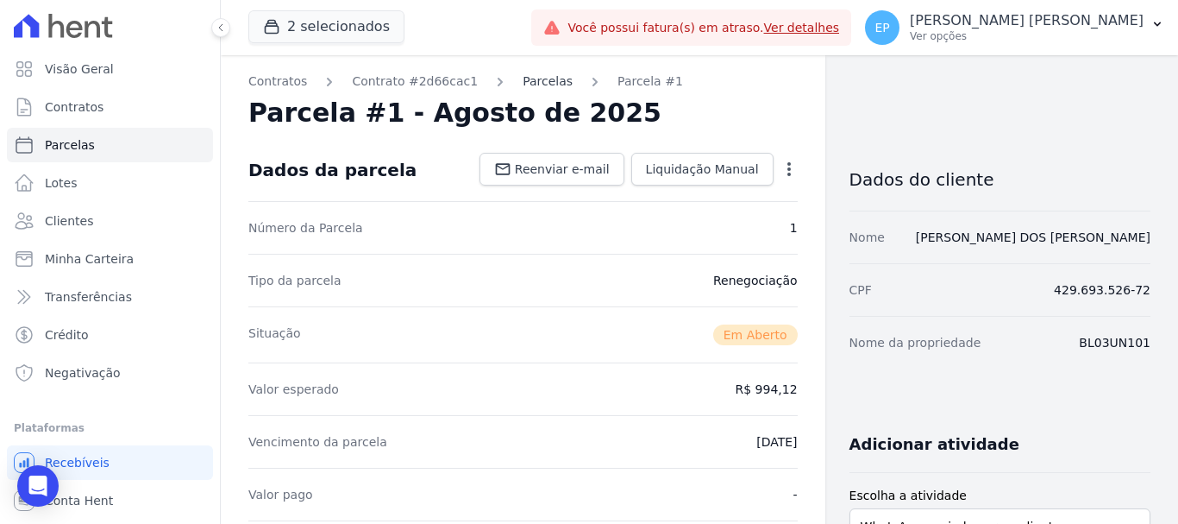
click at [523, 83] on link "Parcelas" at bounding box center [548, 81] width 50 height 18
click at [523, 79] on link "Parcelas" at bounding box center [548, 81] width 50 height 18
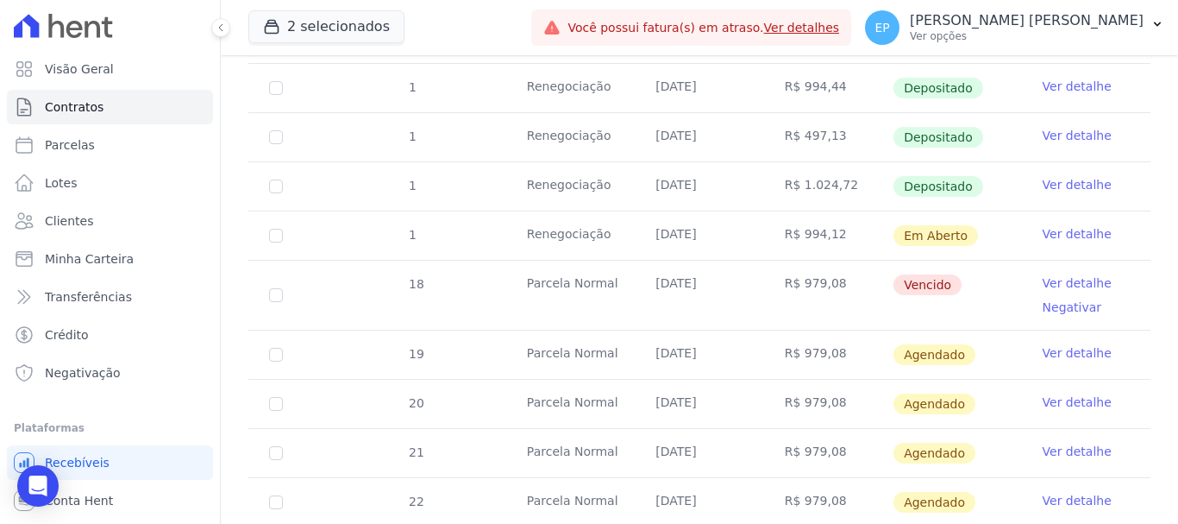
scroll to position [1553, 0]
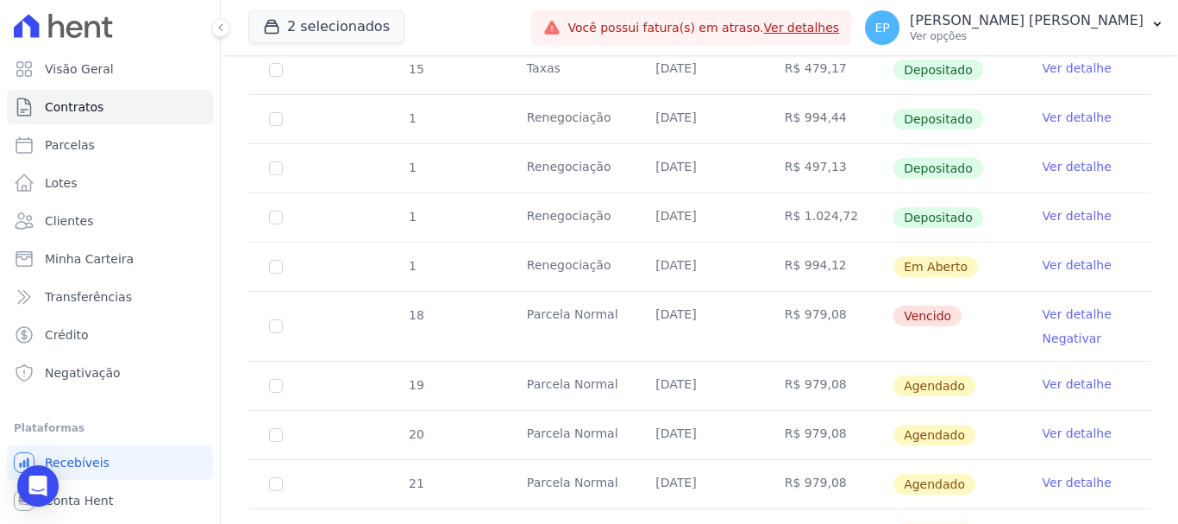
click at [1048, 207] on link "Ver detalhe" at bounding box center [1077, 215] width 69 height 17
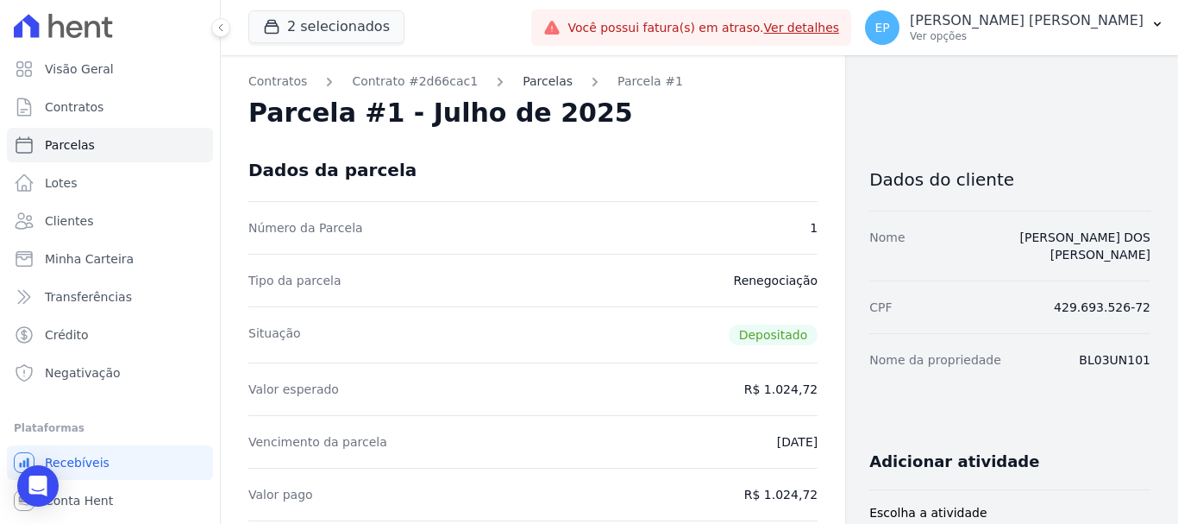
click at [523, 83] on link "Parcelas" at bounding box center [548, 81] width 50 height 18
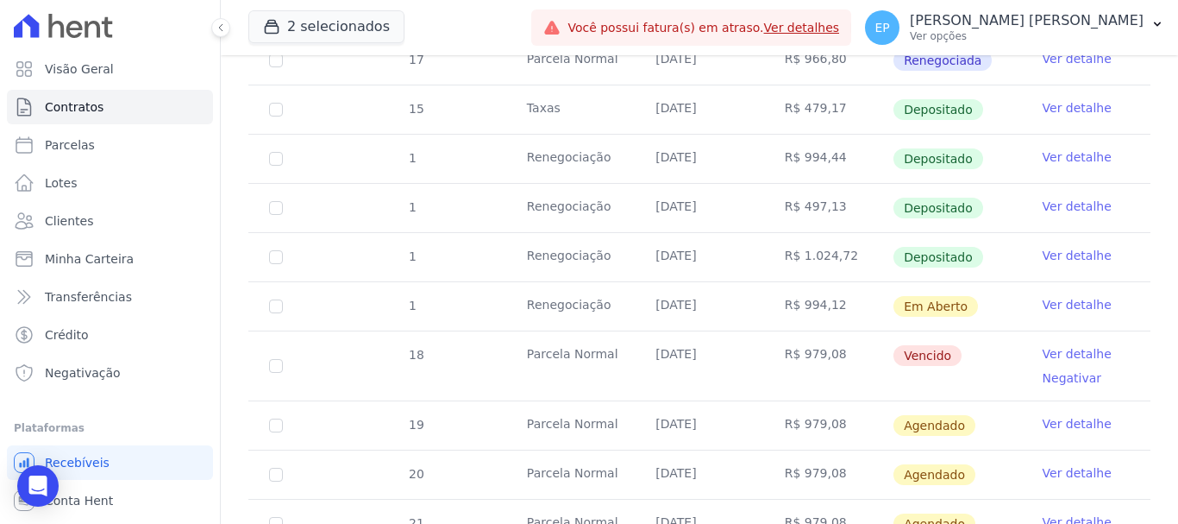
scroll to position [1553, 0]
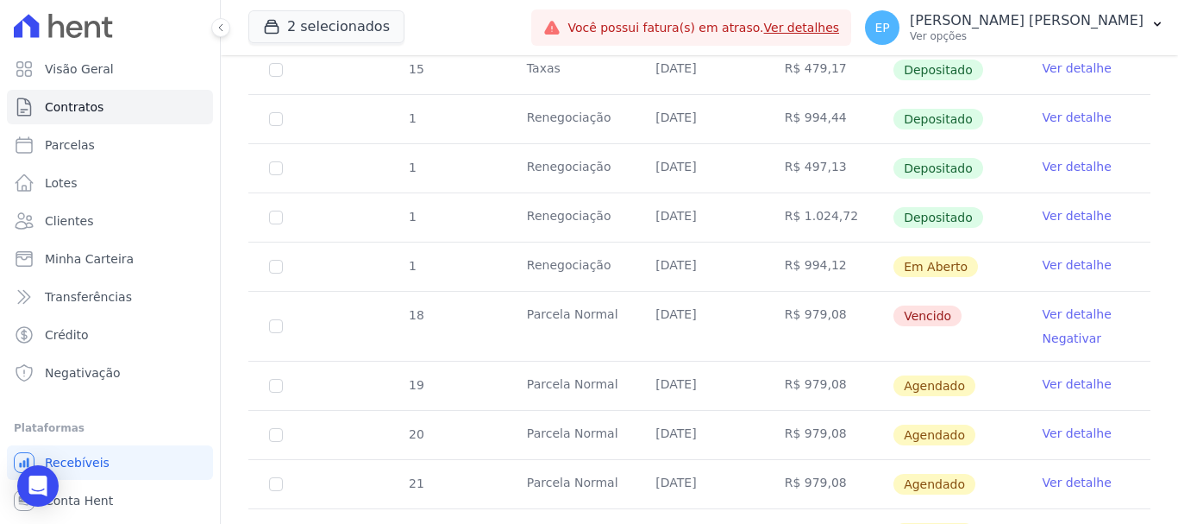
click at [1065, 305] on link "Ver detalhe" at bounding box center [1077, 313] width 69 height 17
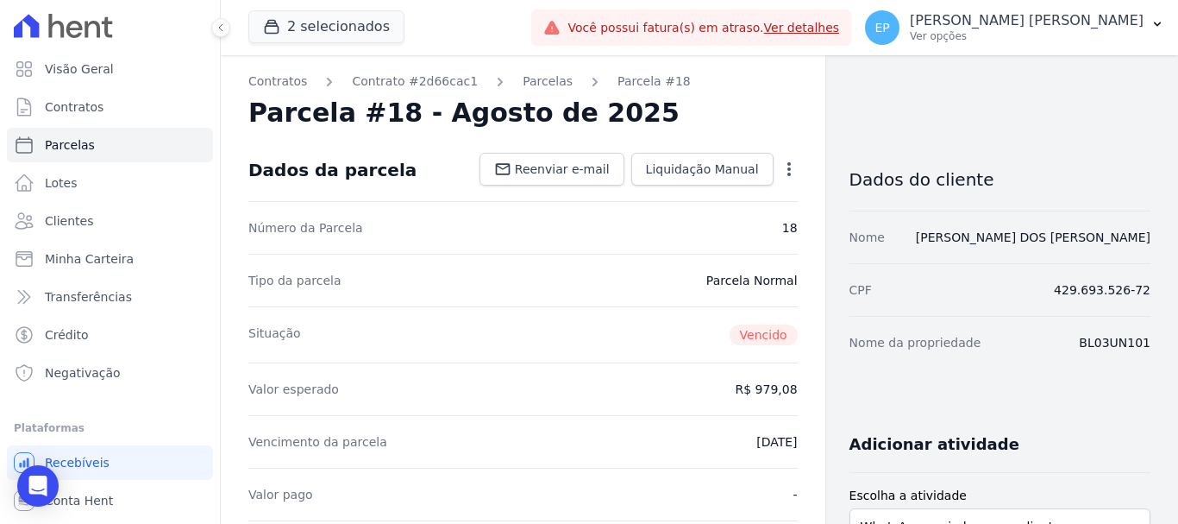
click at [784, 166] on icon "button" at bounding box center [789, 168] width 17 height 17
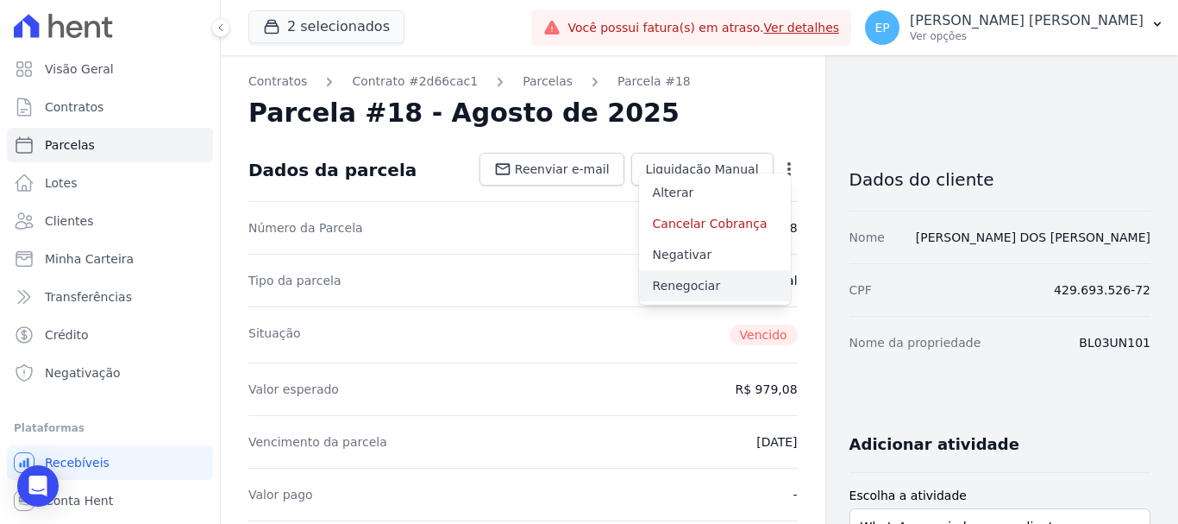
click at [679, 286] on link "Renegociar" at bounding box center [715, 285] width 152 height 31
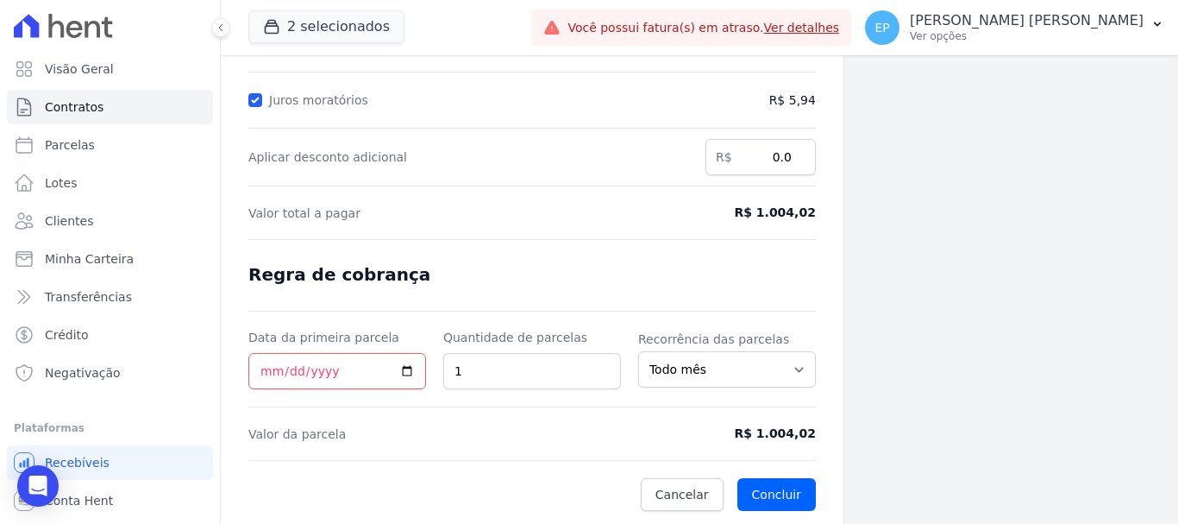
scroll to position [341, 0]
click at [261, 372] on input "Data da primeira parcela" at bounding box center [337, 370] width 178 height 36
type input "2025-08-30"
click at [785, 497] on button "Concluir" at bounding box center [777, 493] width 78 height 33
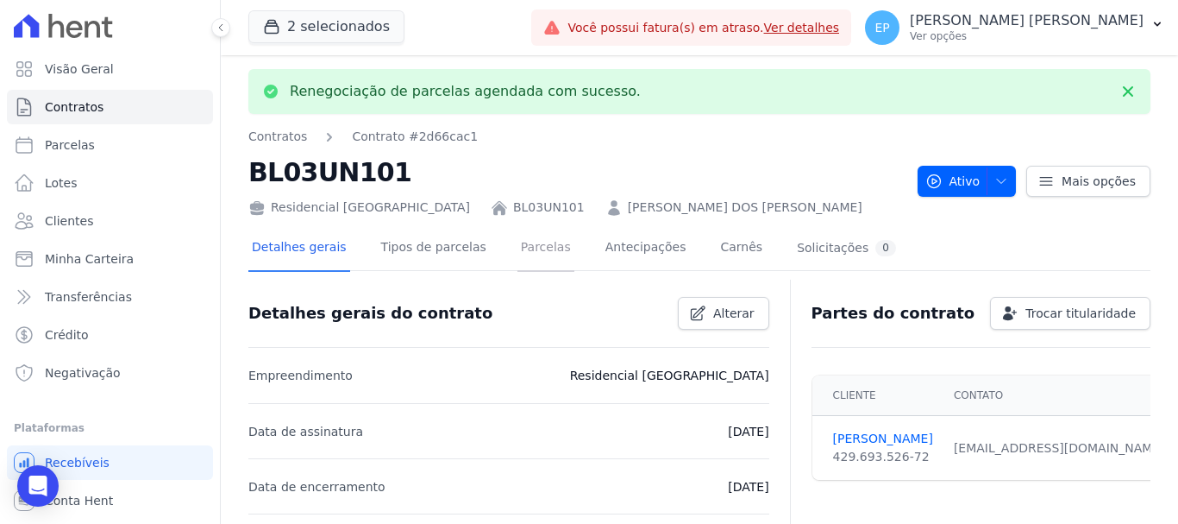
click at [518, 246] on link "Parcelas" at bounding box center [546, 249] width 57 height 46
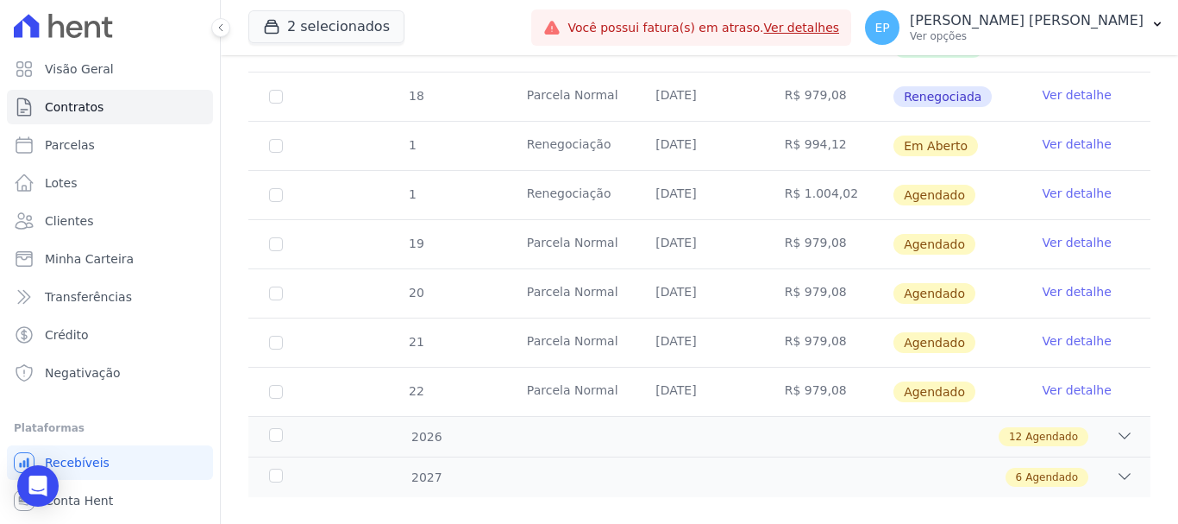
scroll to position [1725, 0]
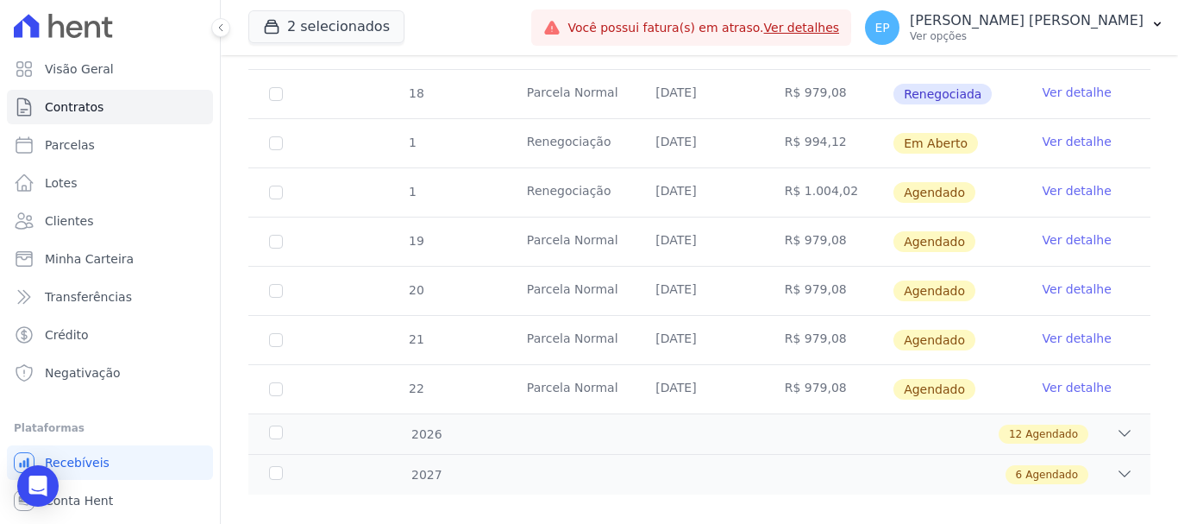
click at [1054, 182] on link "Ver detalhe" at bounding box center [1077, 190] width 69 height 17
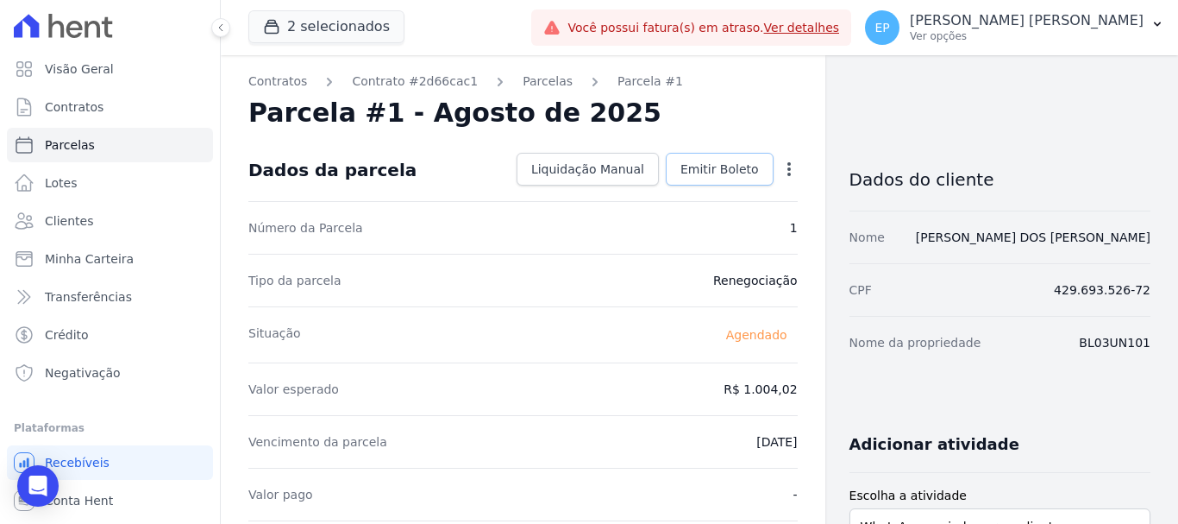
click at [728, 168] on span "Emitir Boleto" at bounding box center [720, 168] width 78 height 17
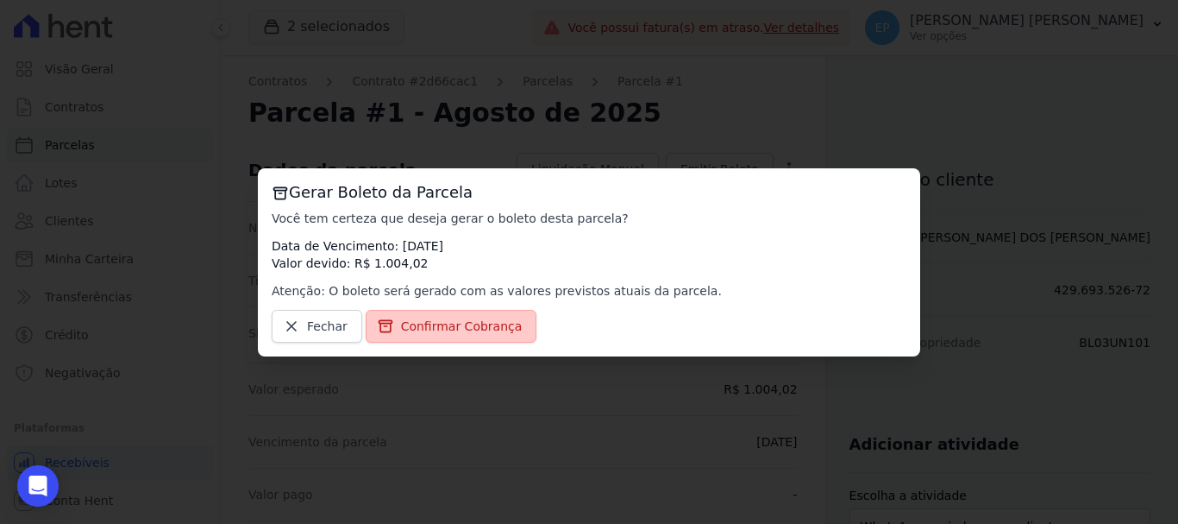
click at [428, 323] on span "Confirmar Cobrança" at bounding box center [462, 325] width 122 height 17
click at [429, 324] on span "Confirmar Cobrança" at bounding box center [462, 325] width 122 height 17
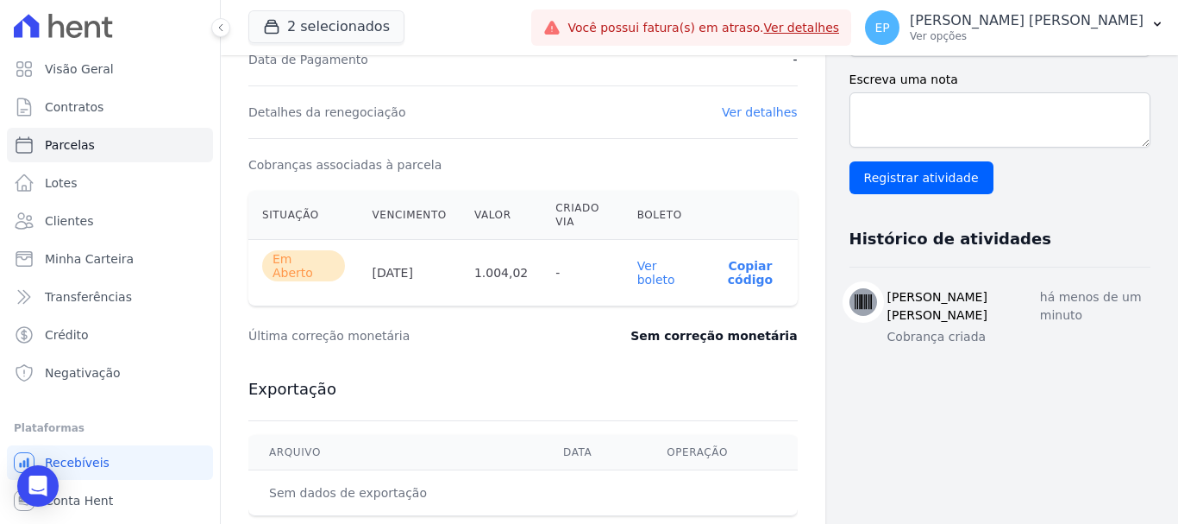
scroll to position [518, 0]
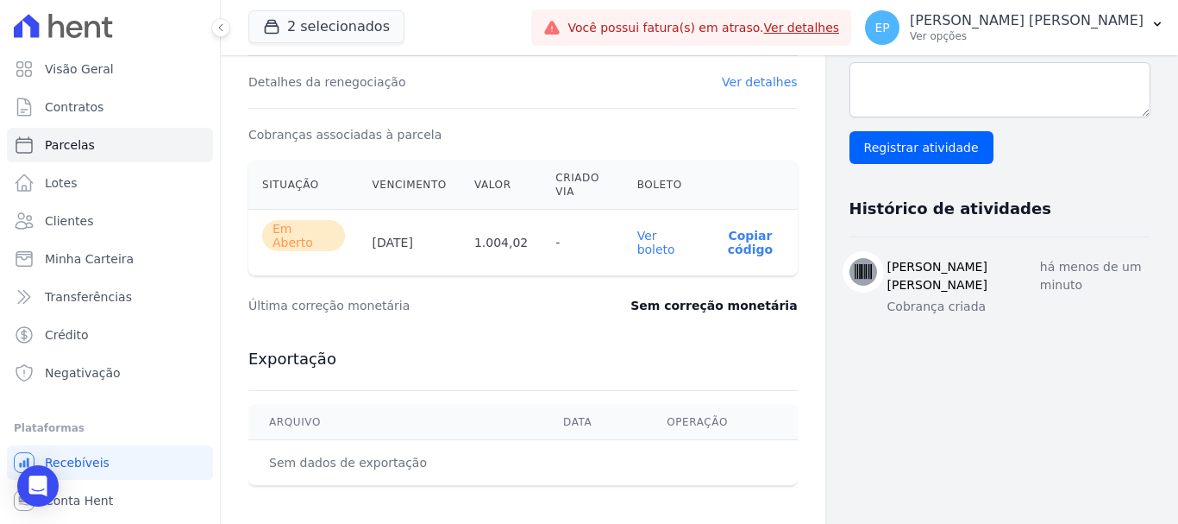
click at [642, 240] on link "Ver boleto" at bounding box center [656, 243] width 38 height 28
click at [1109, 36] on p "Ver opções" at bounding box center [1027, 36] width 234 height 14
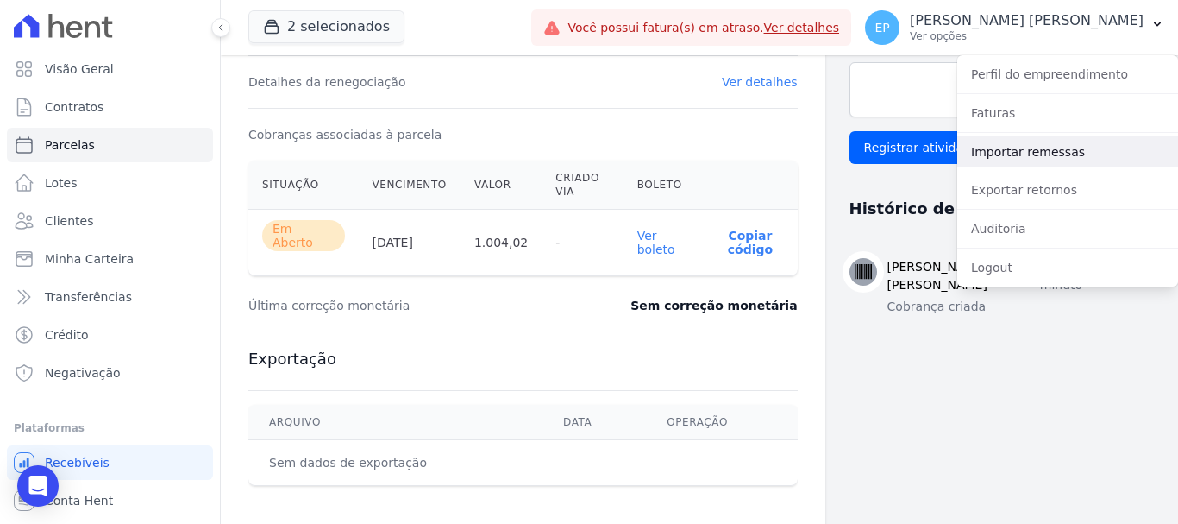
click at [983, 158] on link "Importar remessas" at bounding box center [1067, 151] width 221 height 31
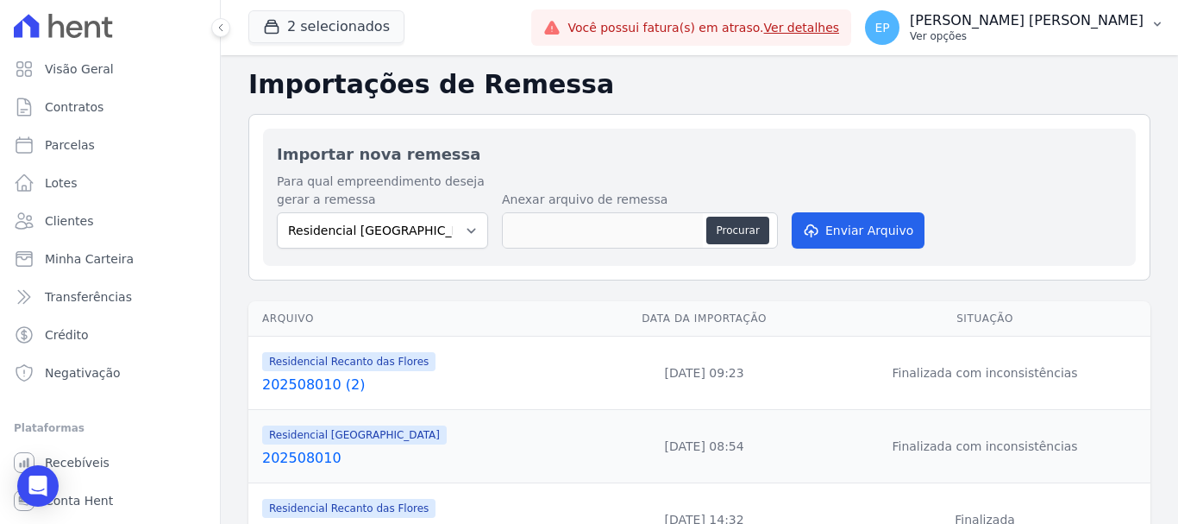
click at [1102, 39] on p "Ver opções" at bounding box center [1027, 36] width 234 height 14
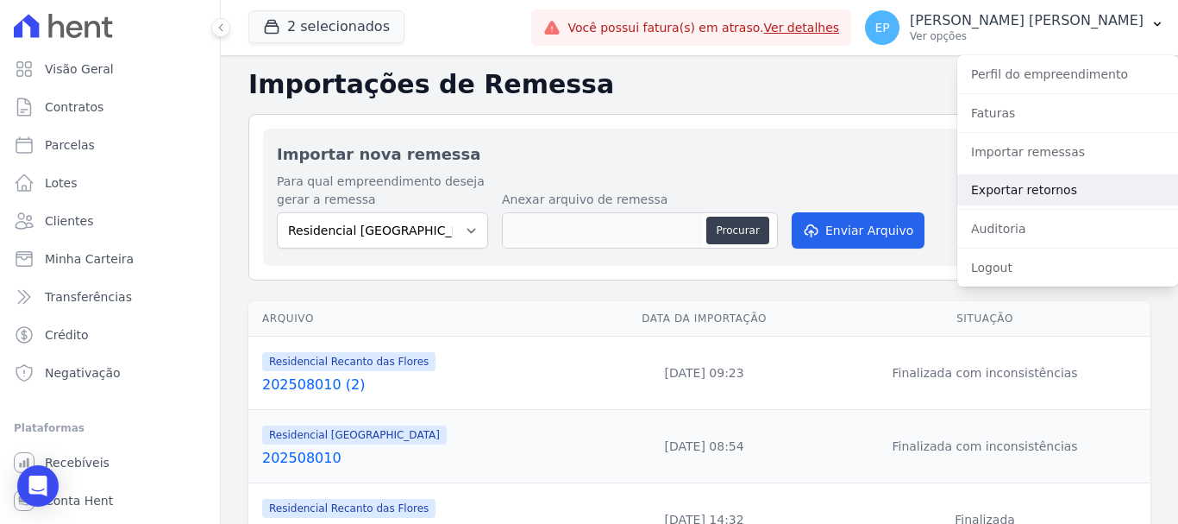
click at [1005, 191] on link "Exportar retornos" at bounding box center [1067, 189] width 221 height 31
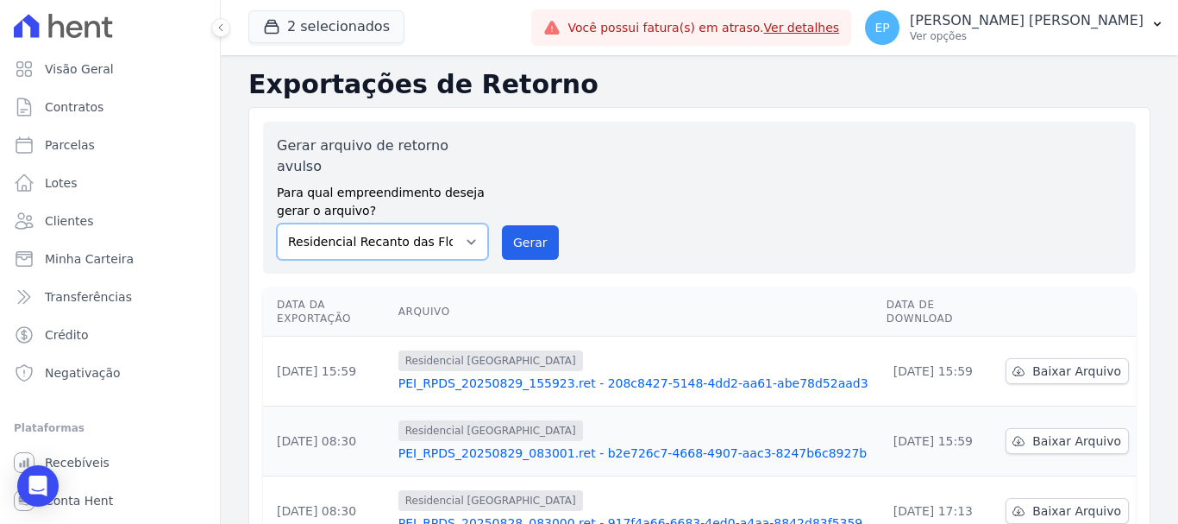
click at [454, 224] on select "Residencial Piazza Di Siena Residencial Recanto das Flores" at bounding box center [382, 241] width 211 height 36
select select "676d65bc-c0c9-47de-aba1-80f9b00b3362"
click at [277, 223] on select "Residencial Piazza Di Siena Residencial Recanto das Flores" at bounding box center [382, 241] width 211 height 36
click at [530, 225] on button "Gerar" at bounding box center [530, 242] width 57 height 35
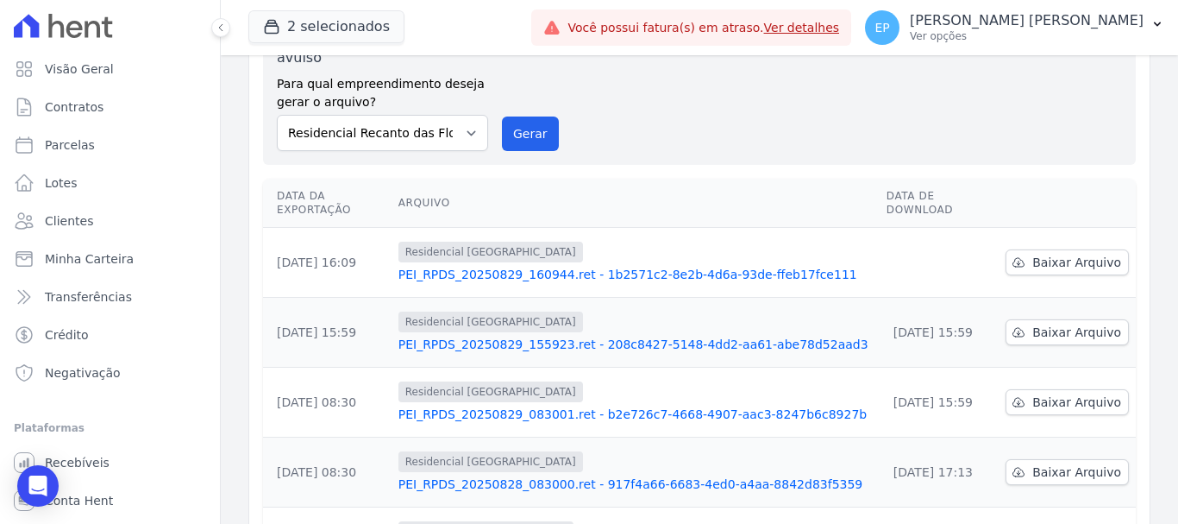
scroll to position [173, 0]
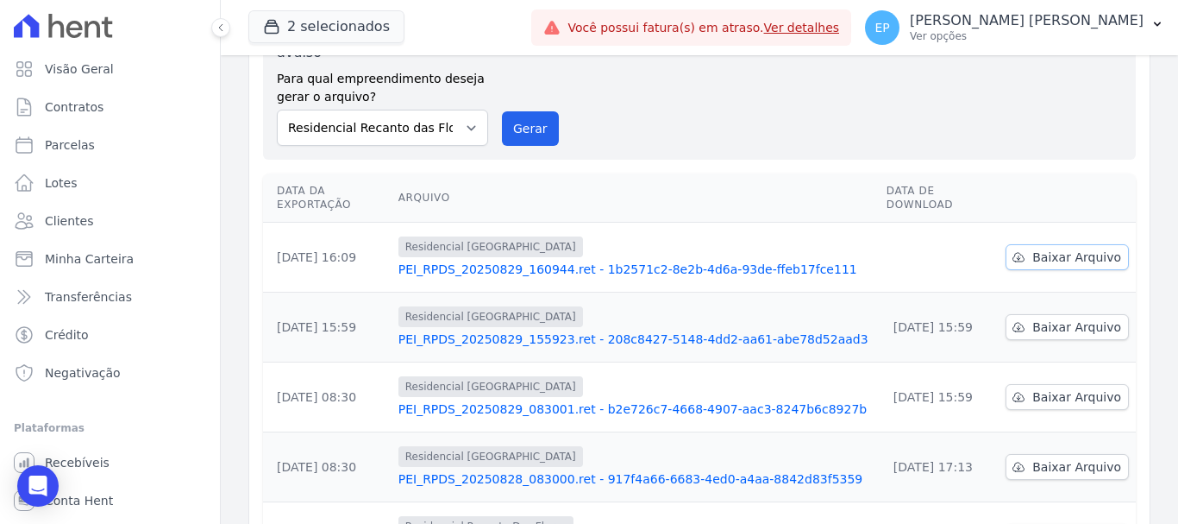
click at [1061, 248] on span "Baixar Arquivo" at bounding box center [1077, 256] width 89 height 17
click at [1102, 38] on p "Ver opções" at bounding box center [1027, 36] width 234 height 14
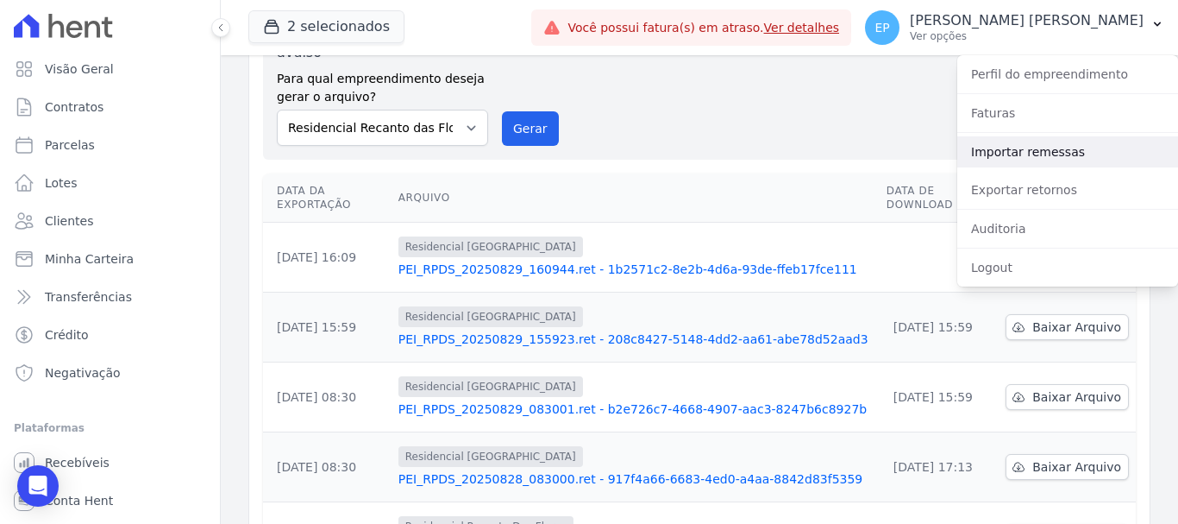
click at [999, 156] on link "Importar remessas" at bounding box center [1067, 151] width 221 height 31
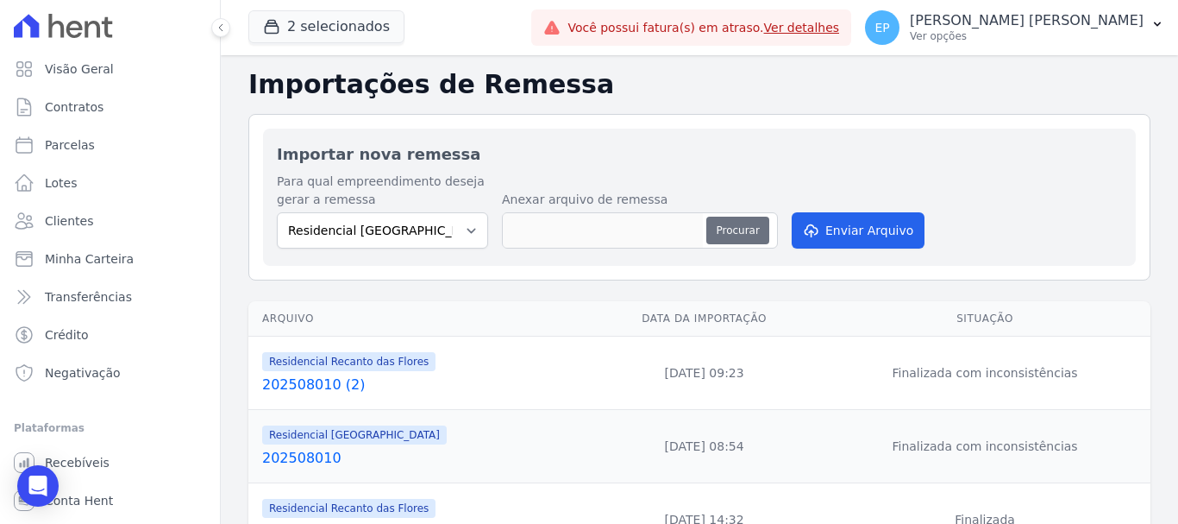
click at [738, 232] on button "Procurar" at bounding box center [737, 231] width 62 height 28
type input "PEI_RPDS_20250829_160944.ret"
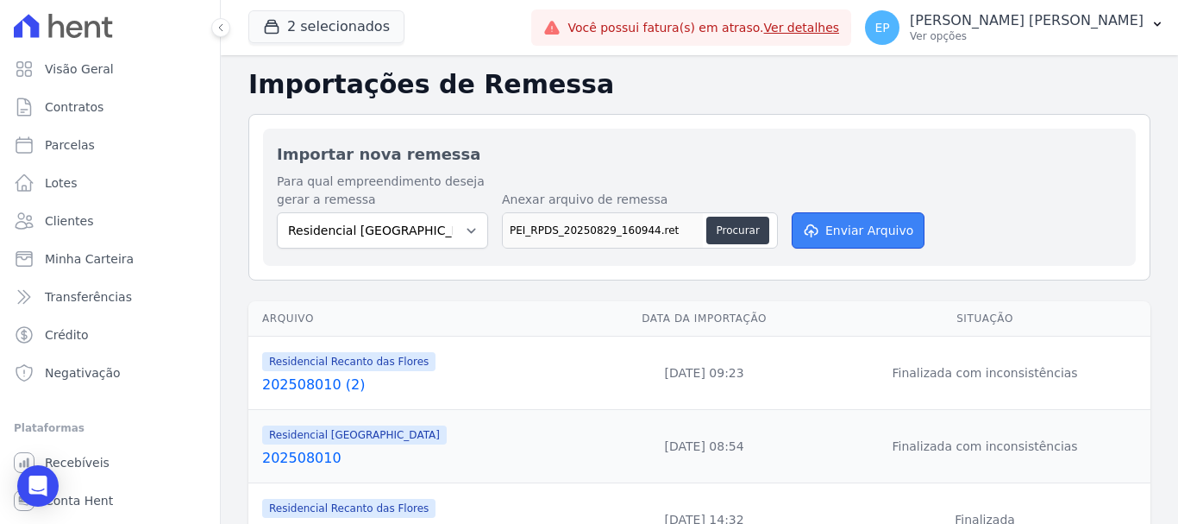
click at [828, 235] on button "Enviar Arquivo" at bounding box center [858, 230] width 133 height 36
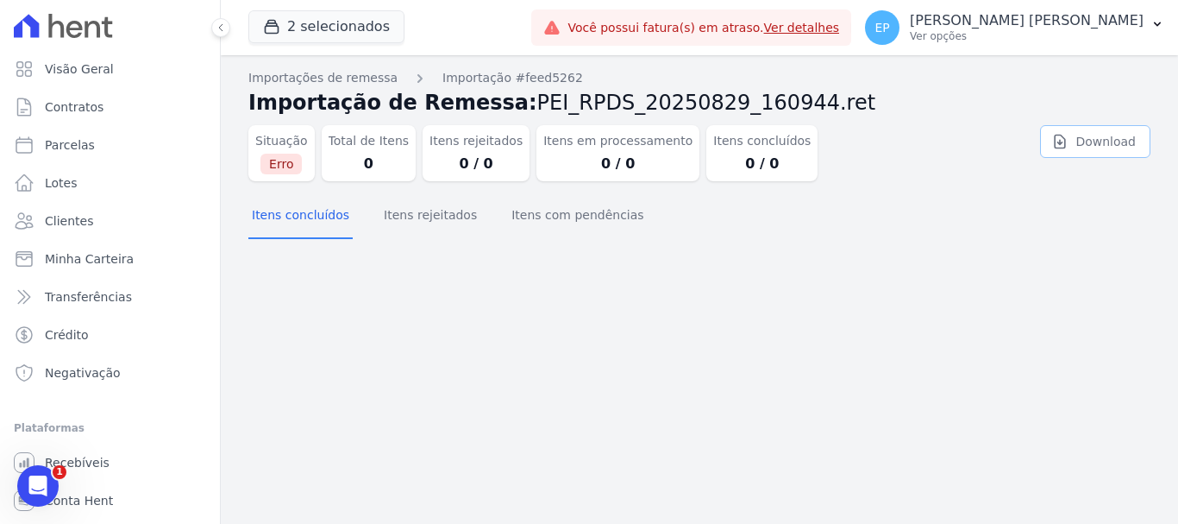
click at [1095, 141] on link "Download" at bounding box center [1095, 141] width 110 height 33
click at [1088, 33] on p "Ver opções" at bounding box center [1027, 36] width 234 height 14
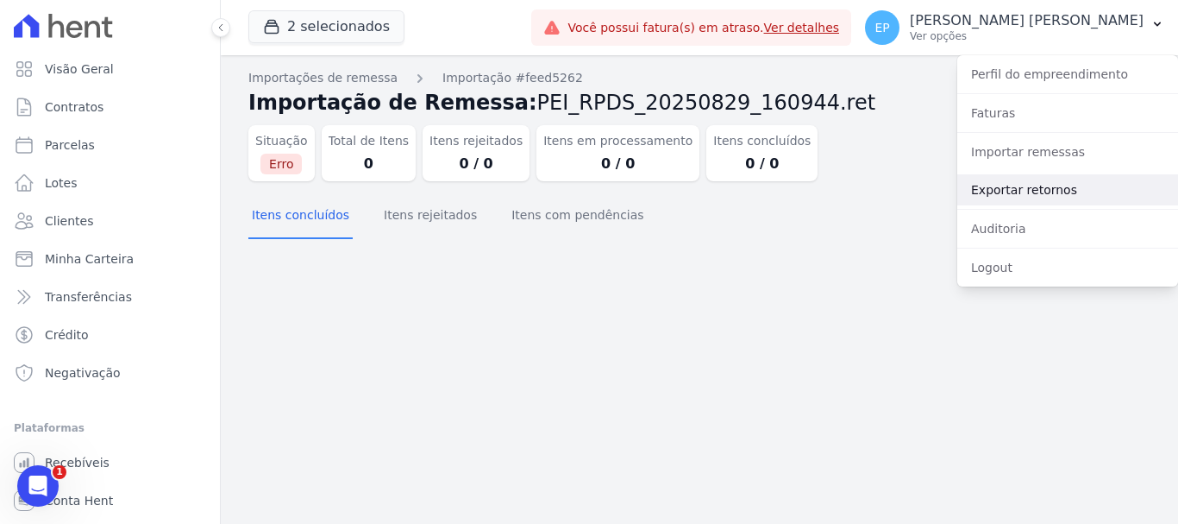
click at [992, 193] on link "Exportar retornos" at bounding box center [1067, 189] width 221 height 31
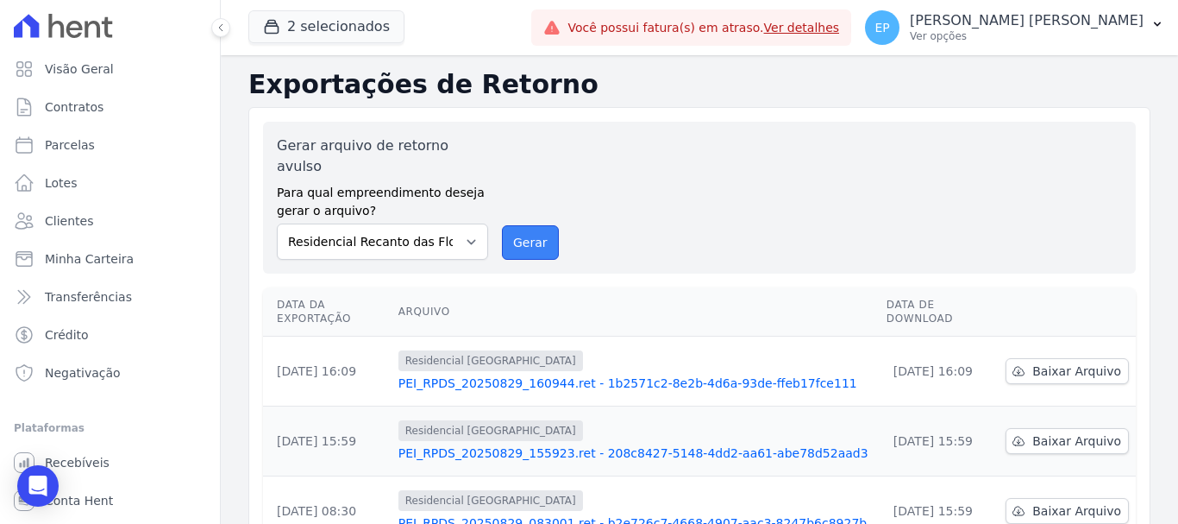
click at [519, 225] on button "Gerar" at bounding box center [530, 242] width 57 height 35
click at [78, 223] on span "Clientes" at bounding box center [69, 220] width 48 height 17
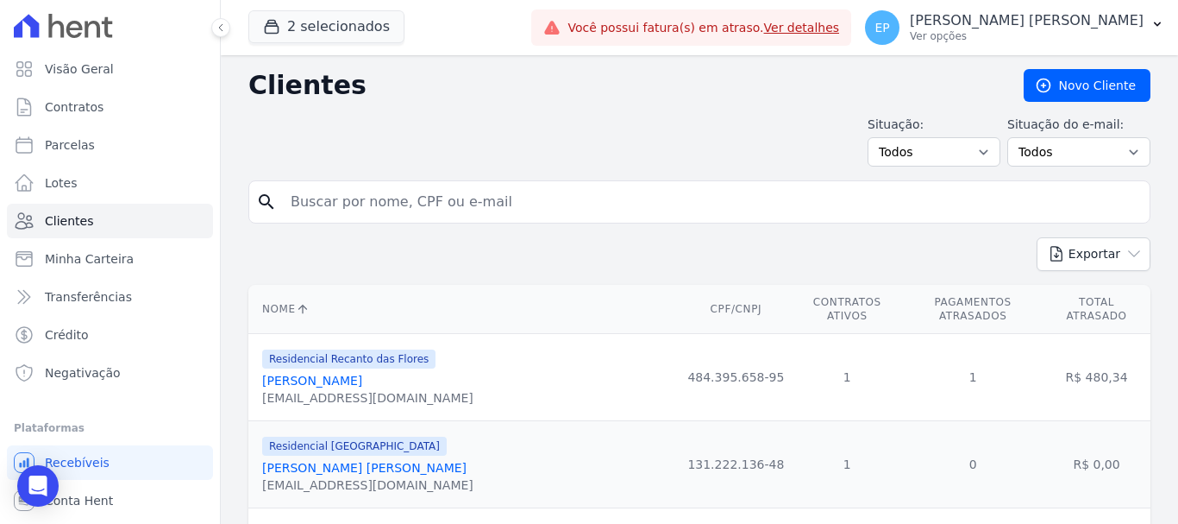
click at [342, 201] on input "search" at bounding box center [711, 202] width 863 height 35
type input "pedro g"
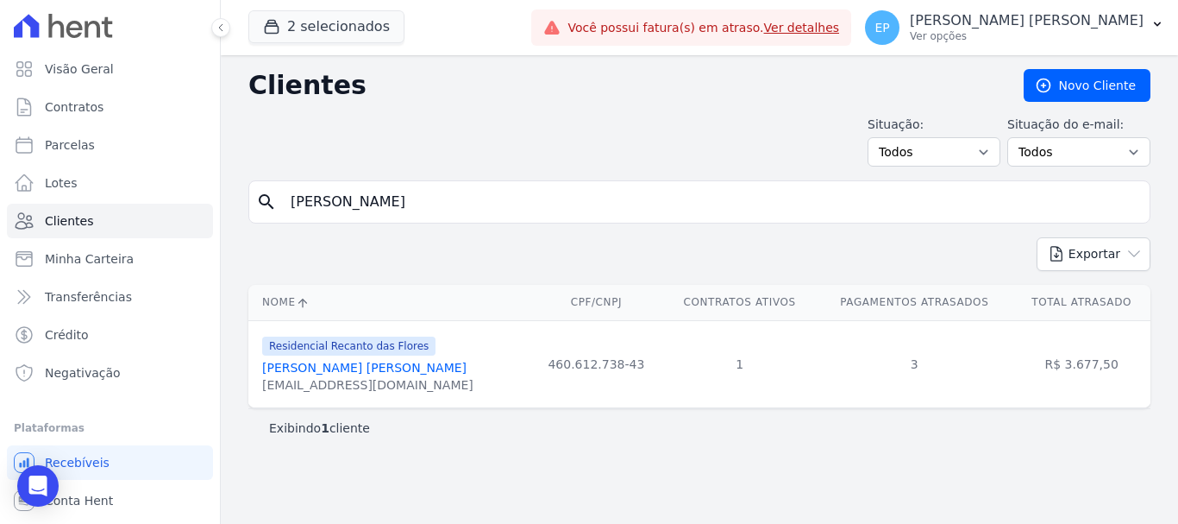
click at [350, 365] on link "Pedro Gabriel Guimaraes Da Silva" at bounding box center [364, 368] width 204 height 14
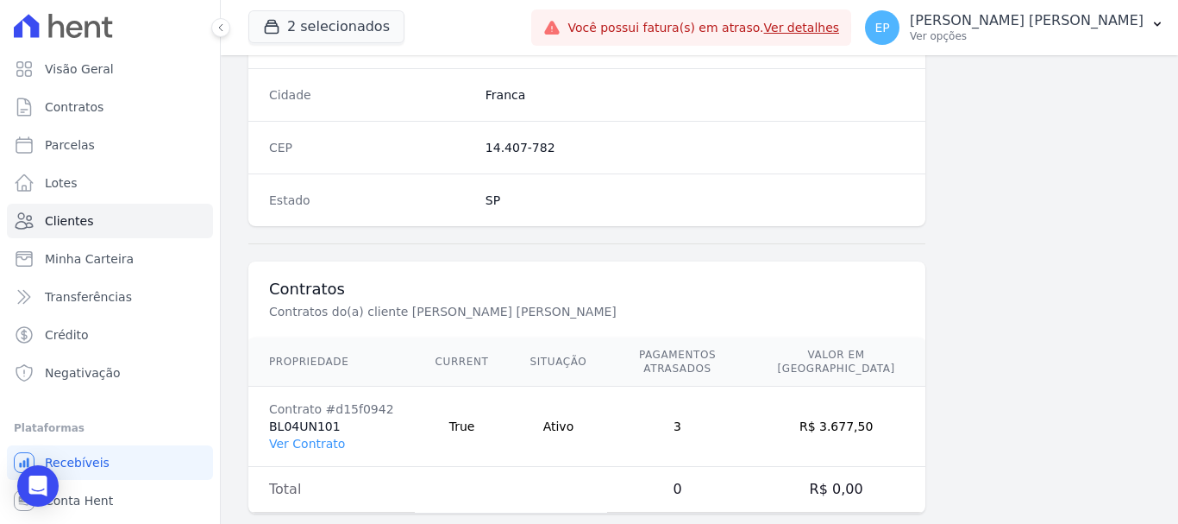
scroll to position [1090, 0]
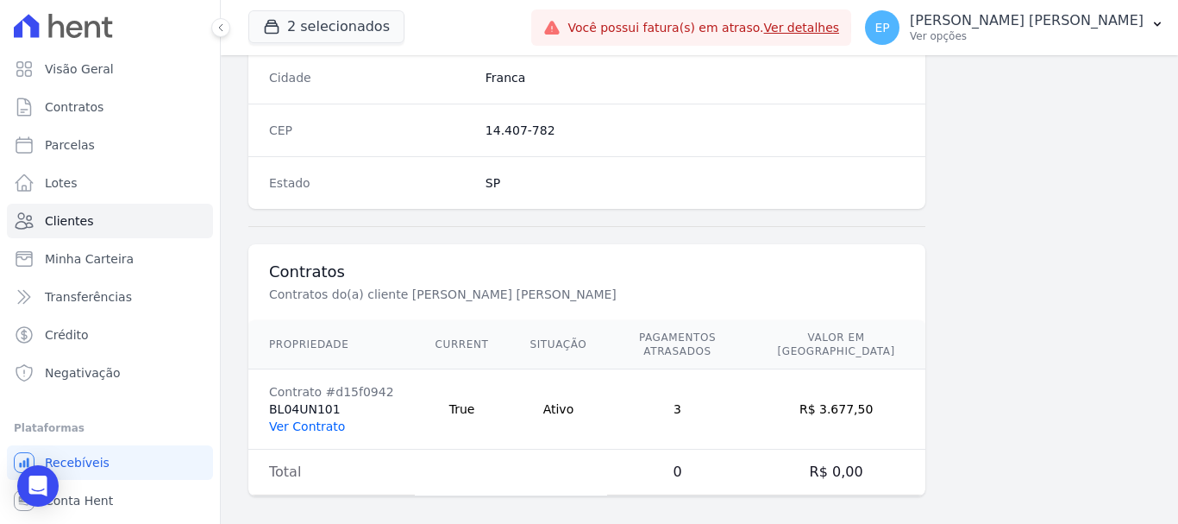
click at [304, 419] on link "Ver Contrato" at bounding box center [307, 426] width 76 height 14
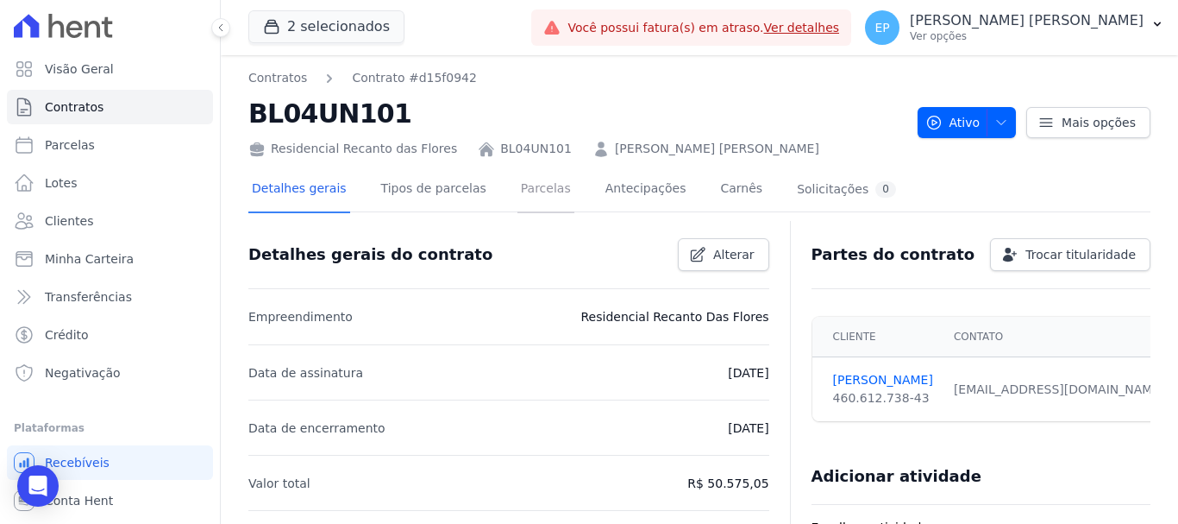
click at [527, 193] on link "Parcelas" at bounding box center [546, 190] width 57 height 46
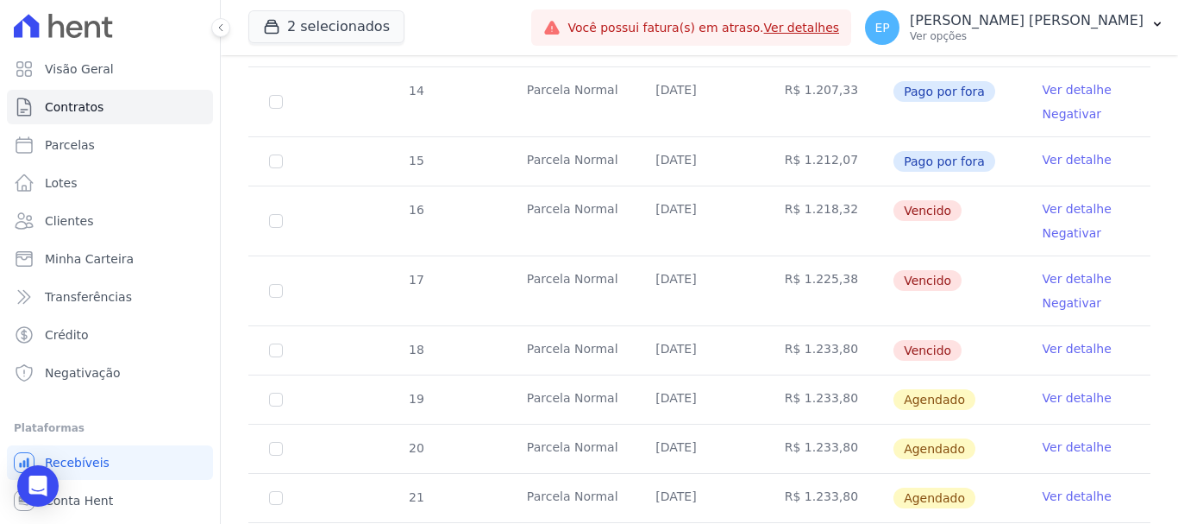
scroll to position [604, 0]
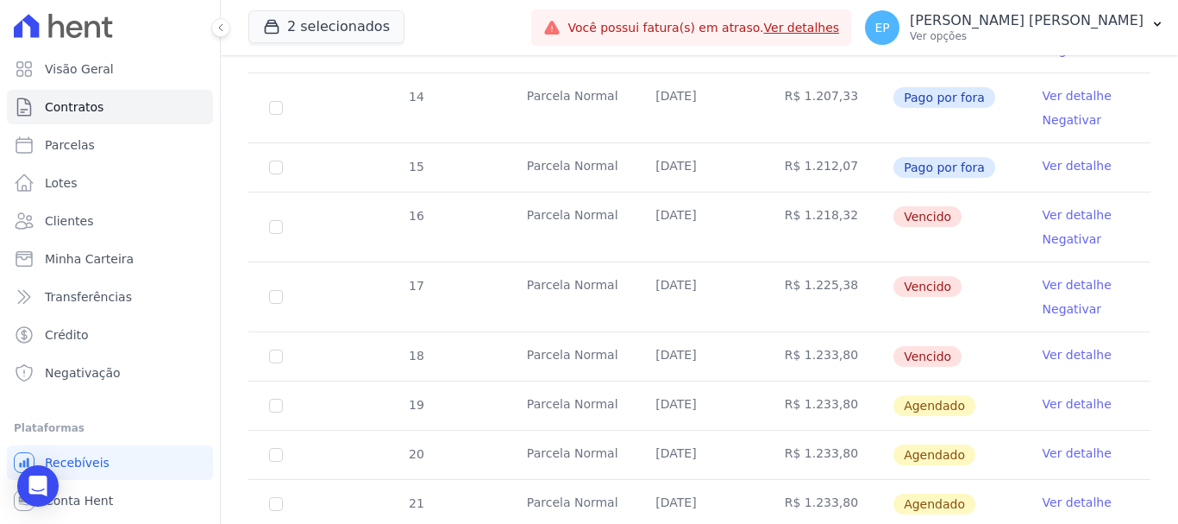
click at [1044, 206] on link "Ver detalhe" at bounding box center [1077, 214] width 69 height 17
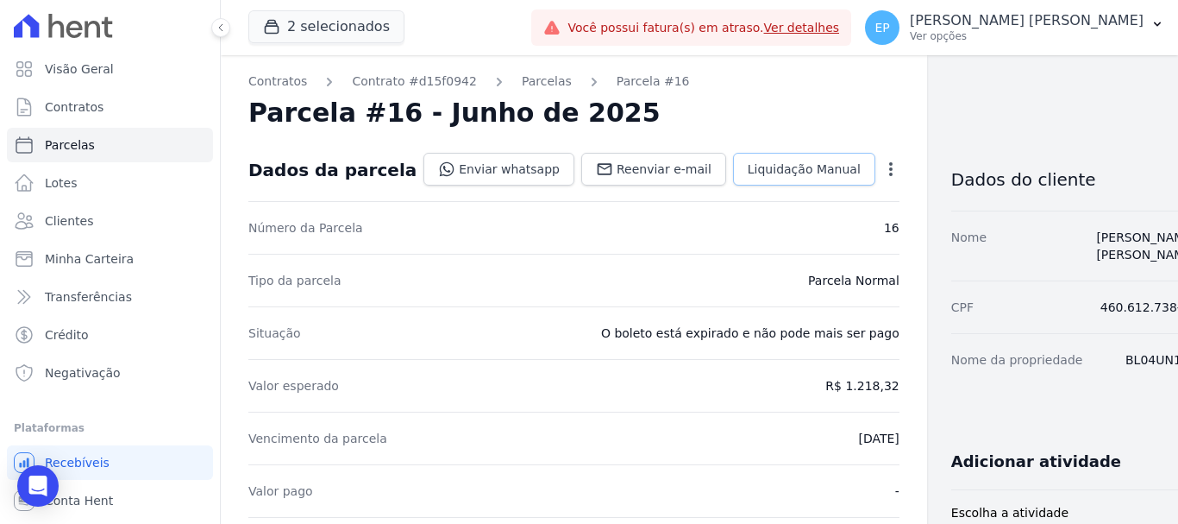
click at [748, 166] on span "Liquidação Manual" at bounding box center [804, 168] width 113 height 17
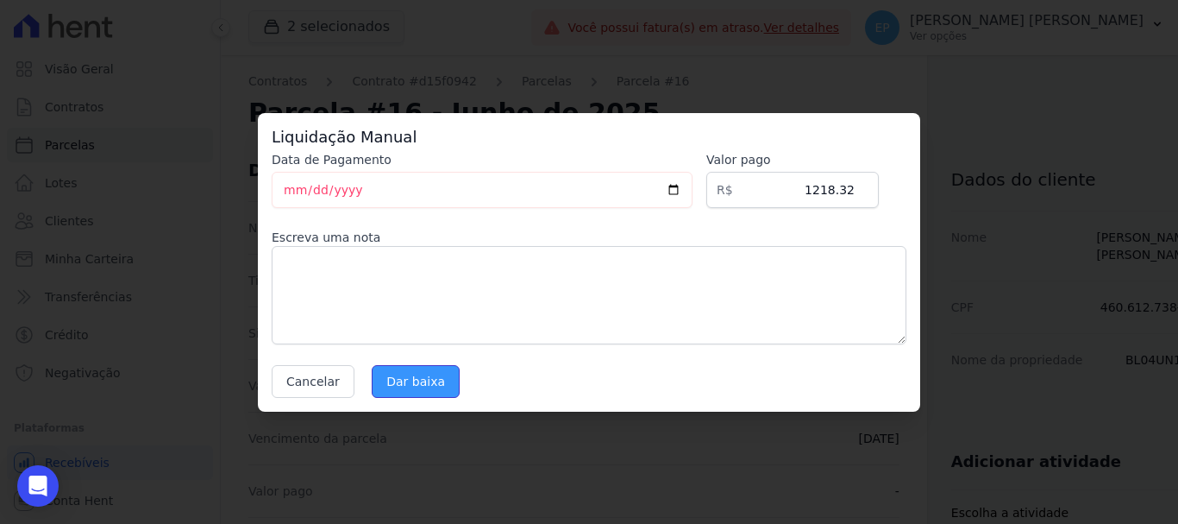
click at [404, 384] on input "Dar baixa" at bounding box center [416, 381] width 88 height 33
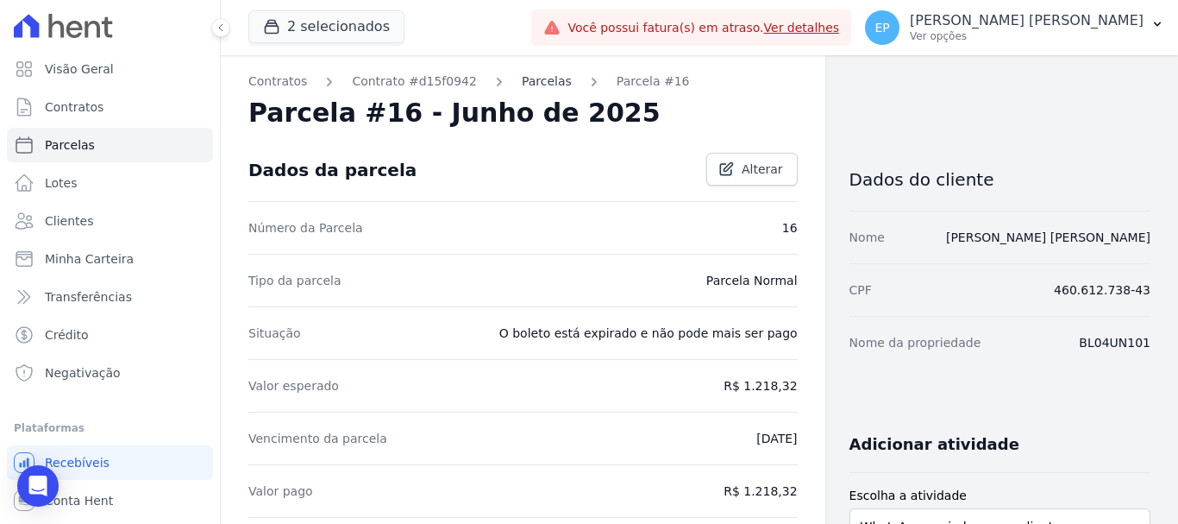
click at [522, 86] on link "Parcelas" at bounding box center [547, 81] width 50 height 18
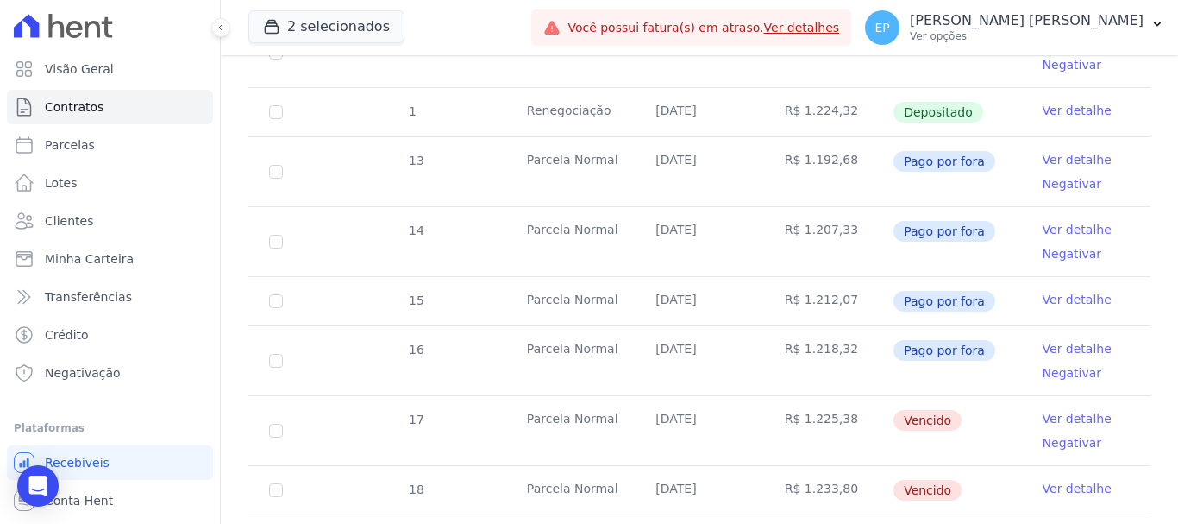
scroll to position [518, 0]
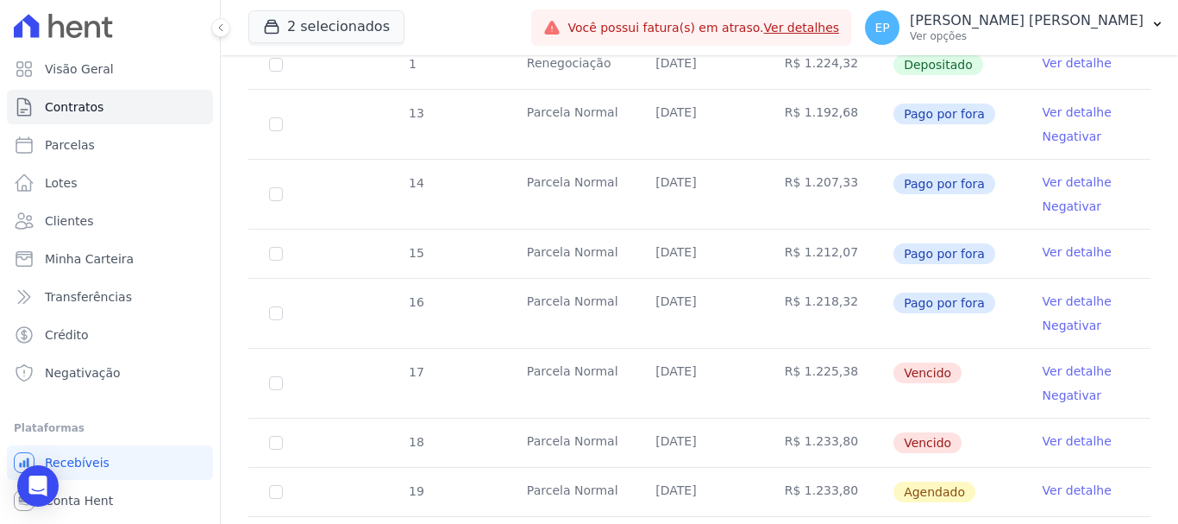
click at [1053, 362] on link "Ver detalhe" at bounding box center [1077, 370] width 69 height 17
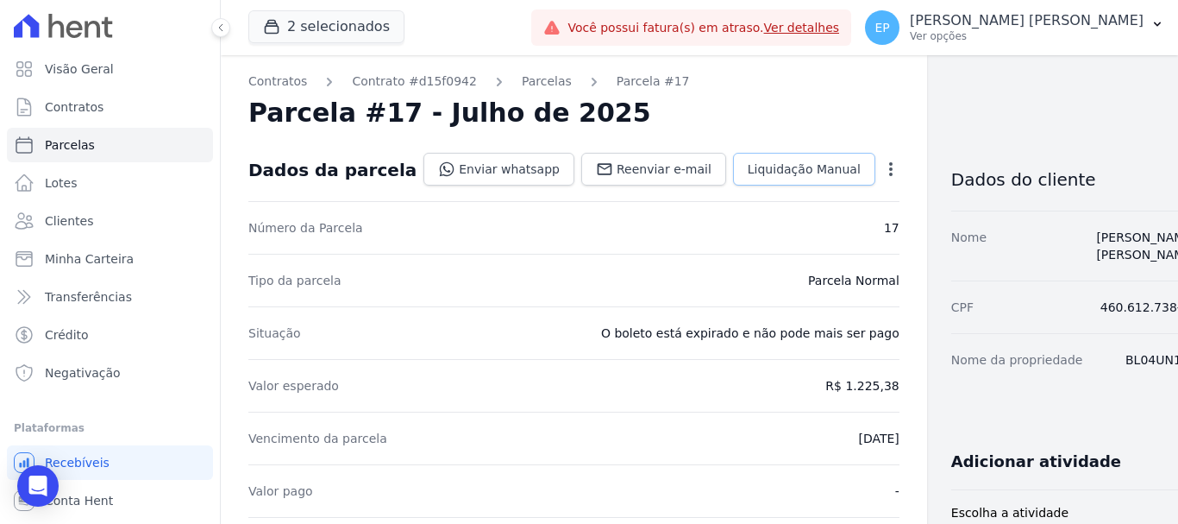
click at [750, 161] on span "Liquidação Manual" at bounding box center [804, 168] width 113 height 17
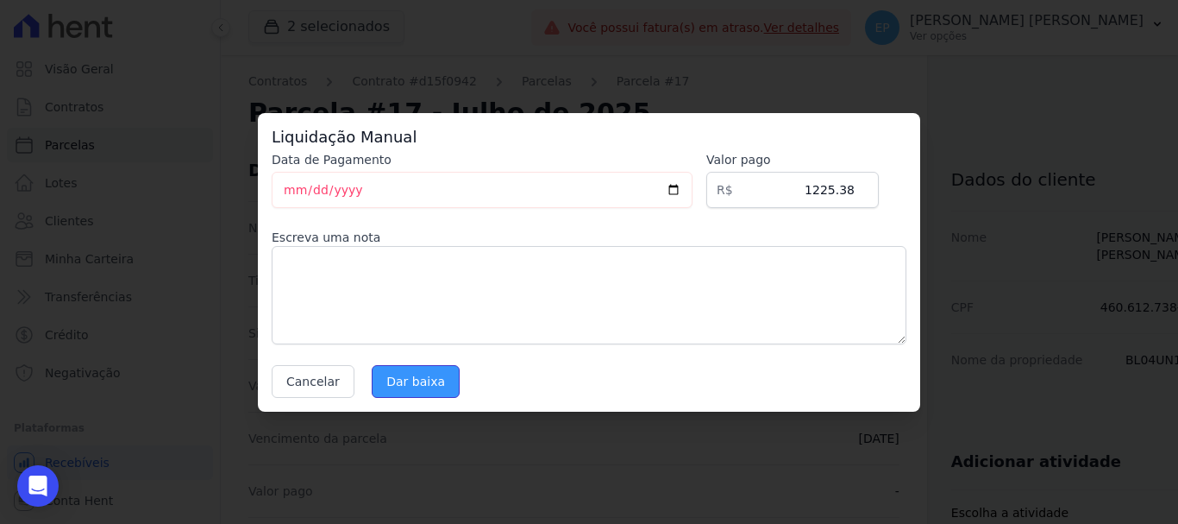
click at [393, 388] on input "Dar baixa" at bounding box center [416, 381] width 88 height 33
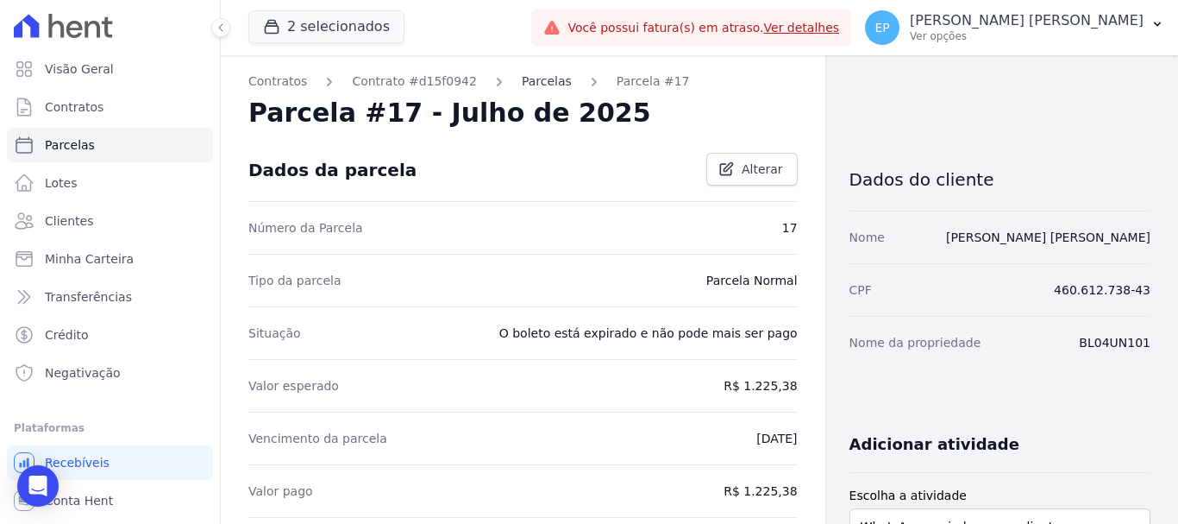
click at [522, 84] on link "Parcelas" at bounding box center [547, 81] width 50 height 18
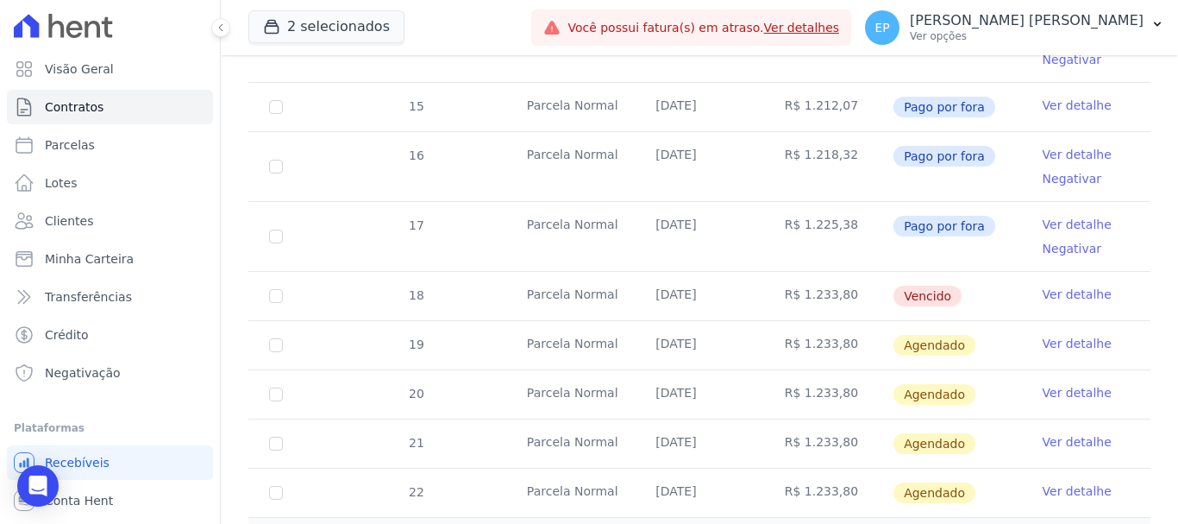
scroll to position [690, 0]
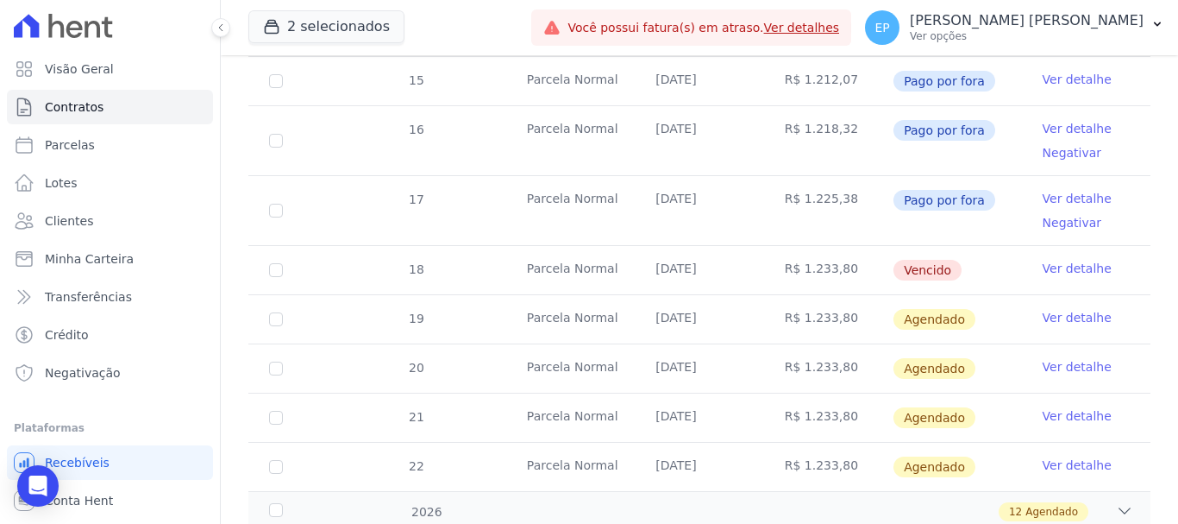
click at [1056, 260] on link "Ver detalhe" at bounding box center [1077, 268] width 69 height 17
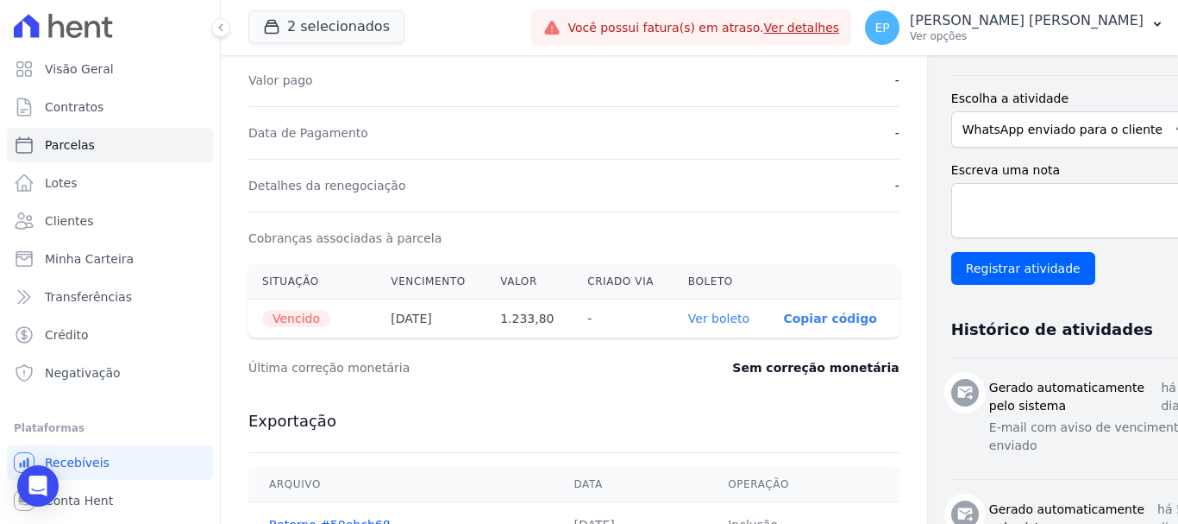
scroll to position [431, 0]
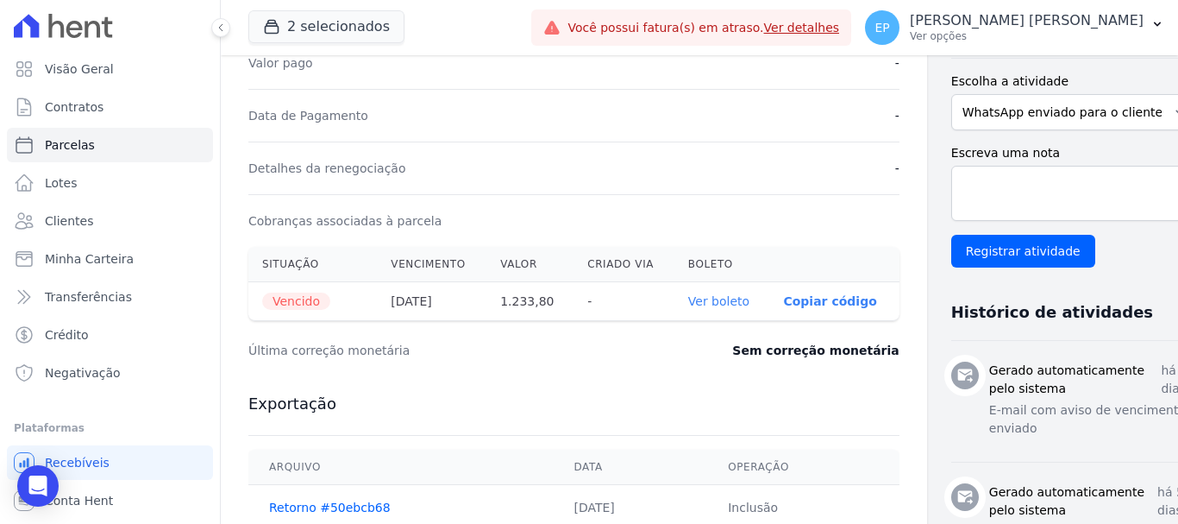
click at [783, 300] on p "Copiar código" at bounding box center [829, 301] width 93 height 14
